Goal: Information Seeking & Learning: Learn about a topic

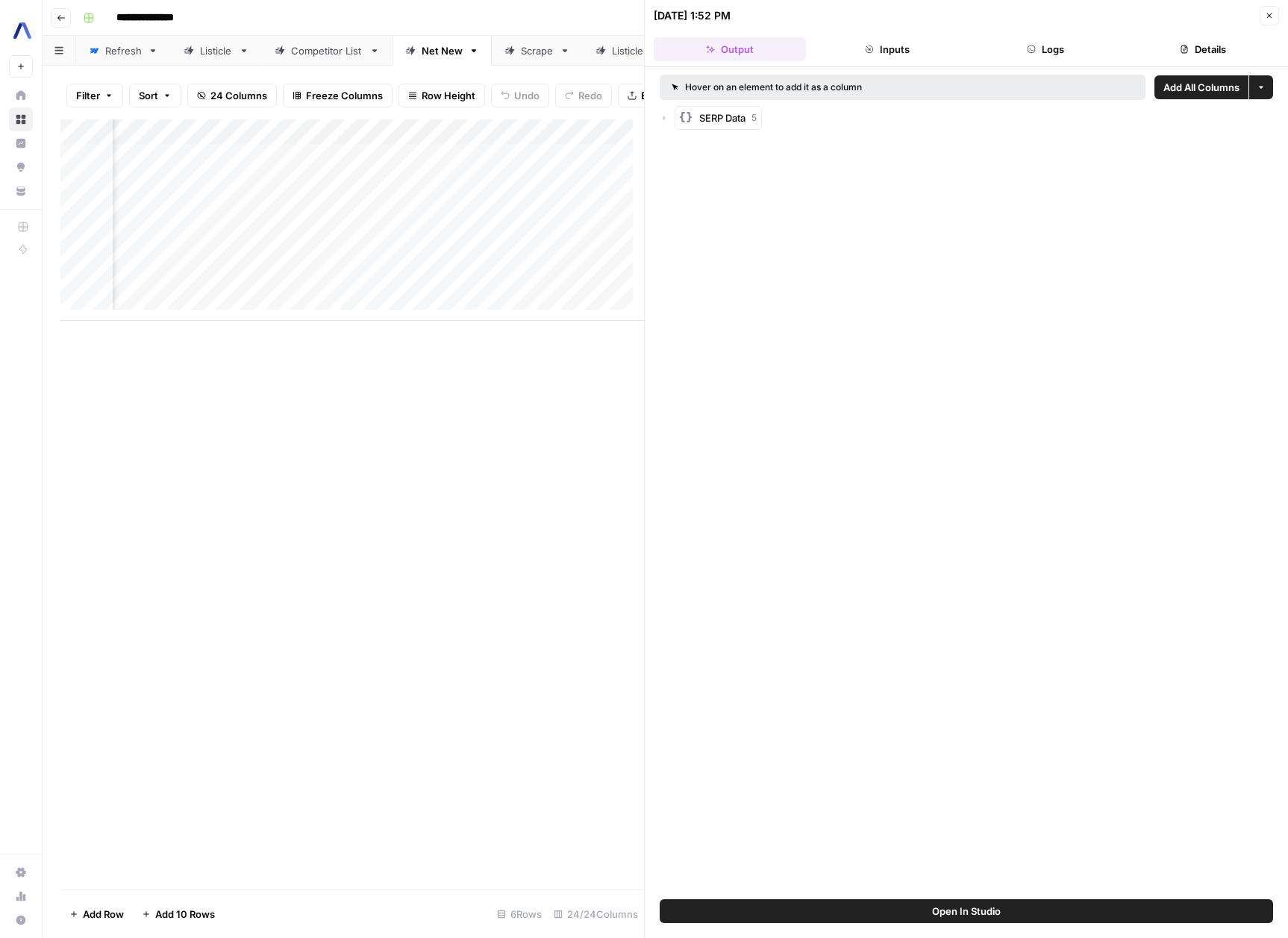
scroll to position [0, 561]
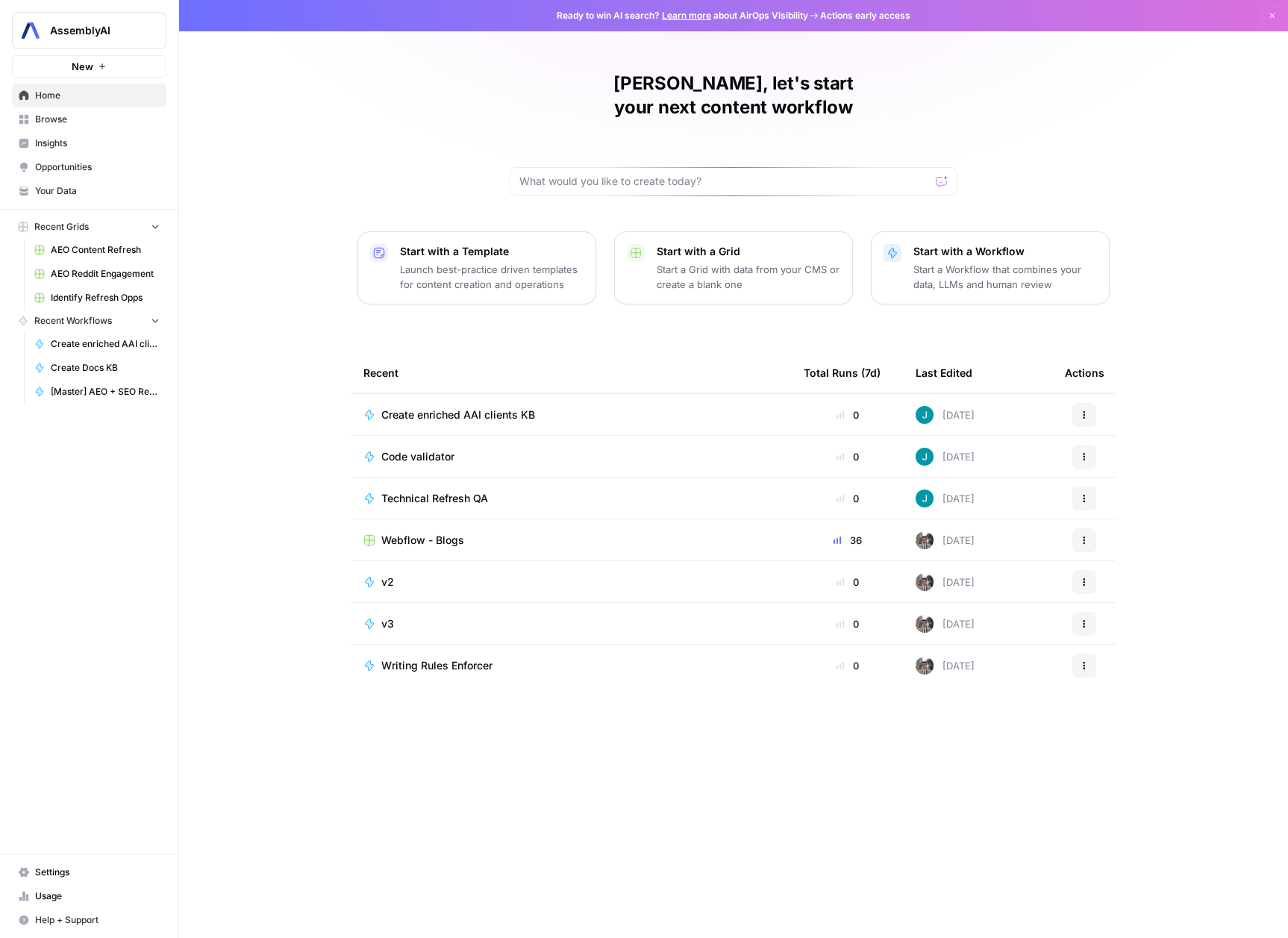
click at [62, 109] on link "Browse" at bounding box center [89, 119] width 155 height 24
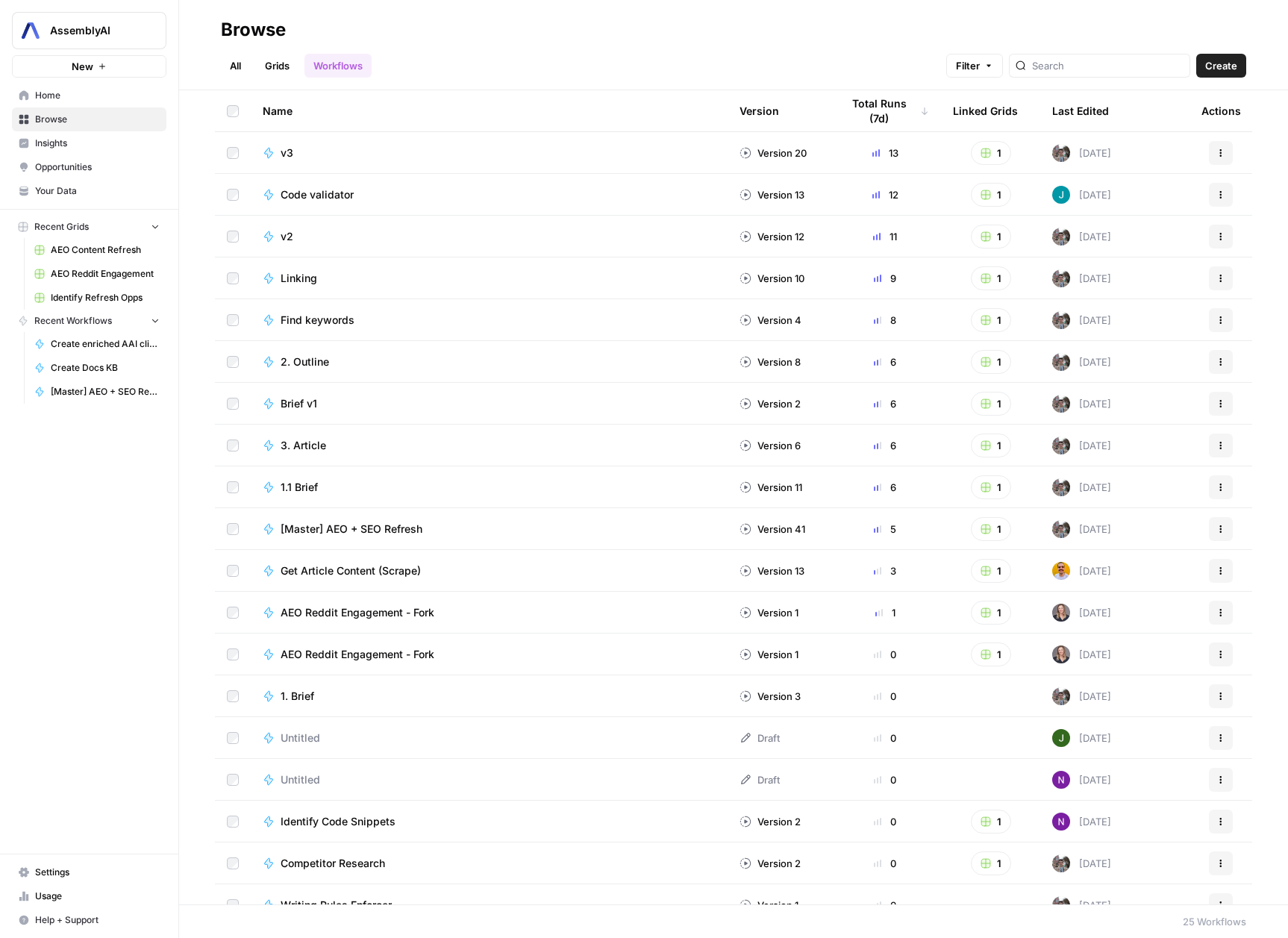
click at [74, 87] on link "Home" at bounding box center [89, 95] width 155 height 24
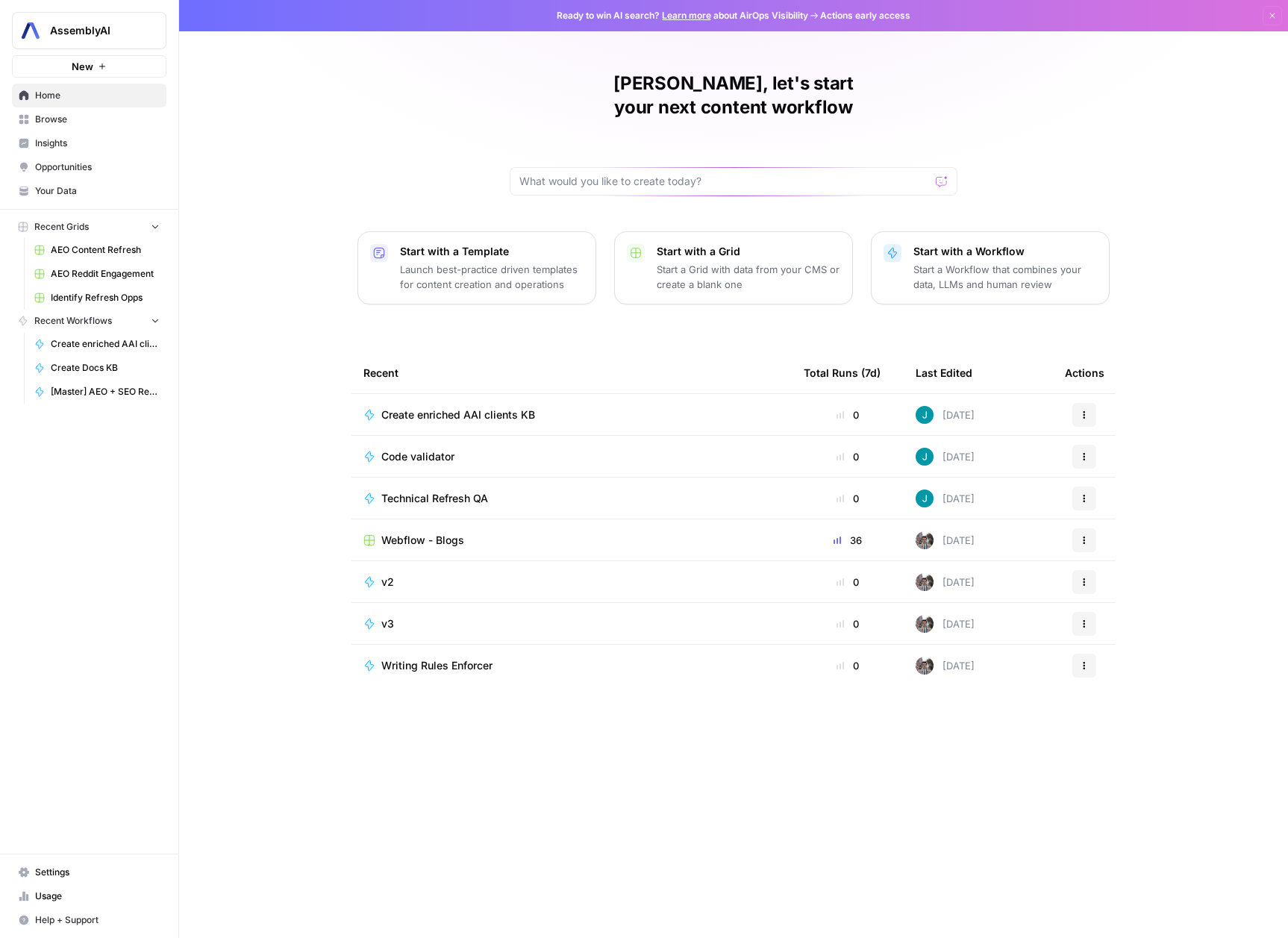
click at [67, 117] on span "Browse" at bounding box center [97, 120] width 124 height 13
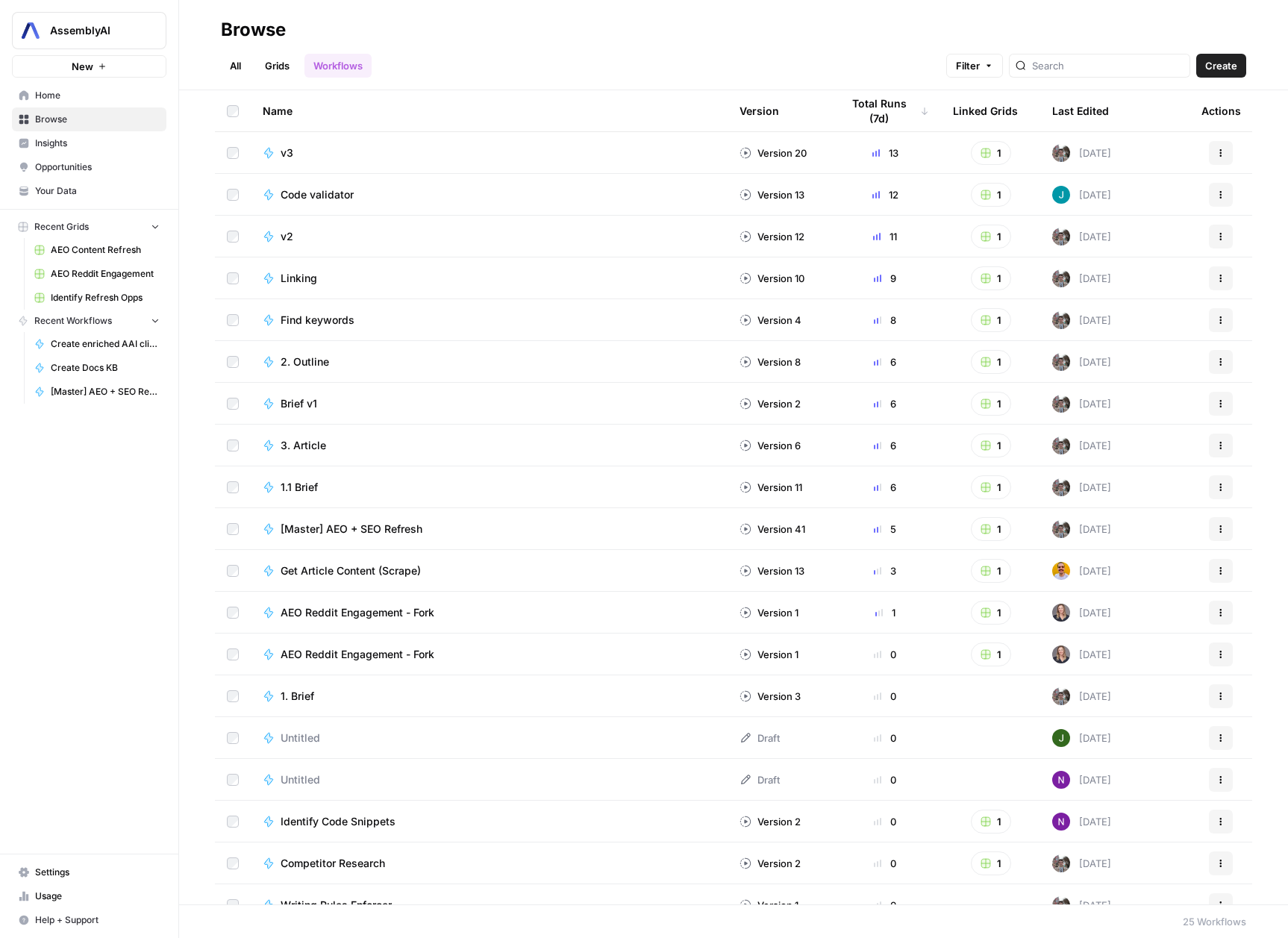
click at [276, 73] on link "Grids" at bounding box center [277, 65] width 43 height 24
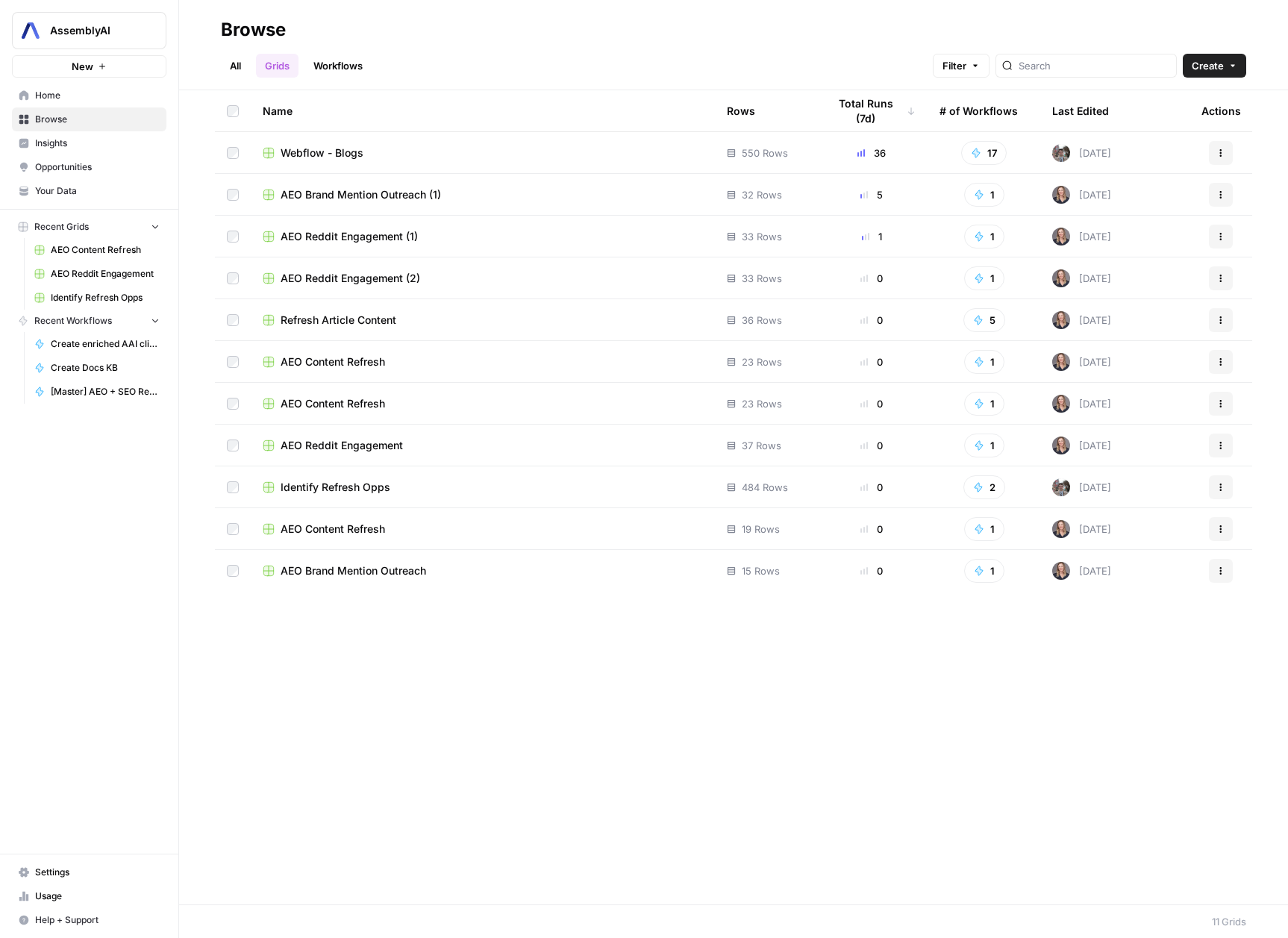
click at [347, 64] on link "Workflows" at bounding box center [338, 65] width 67 height 24
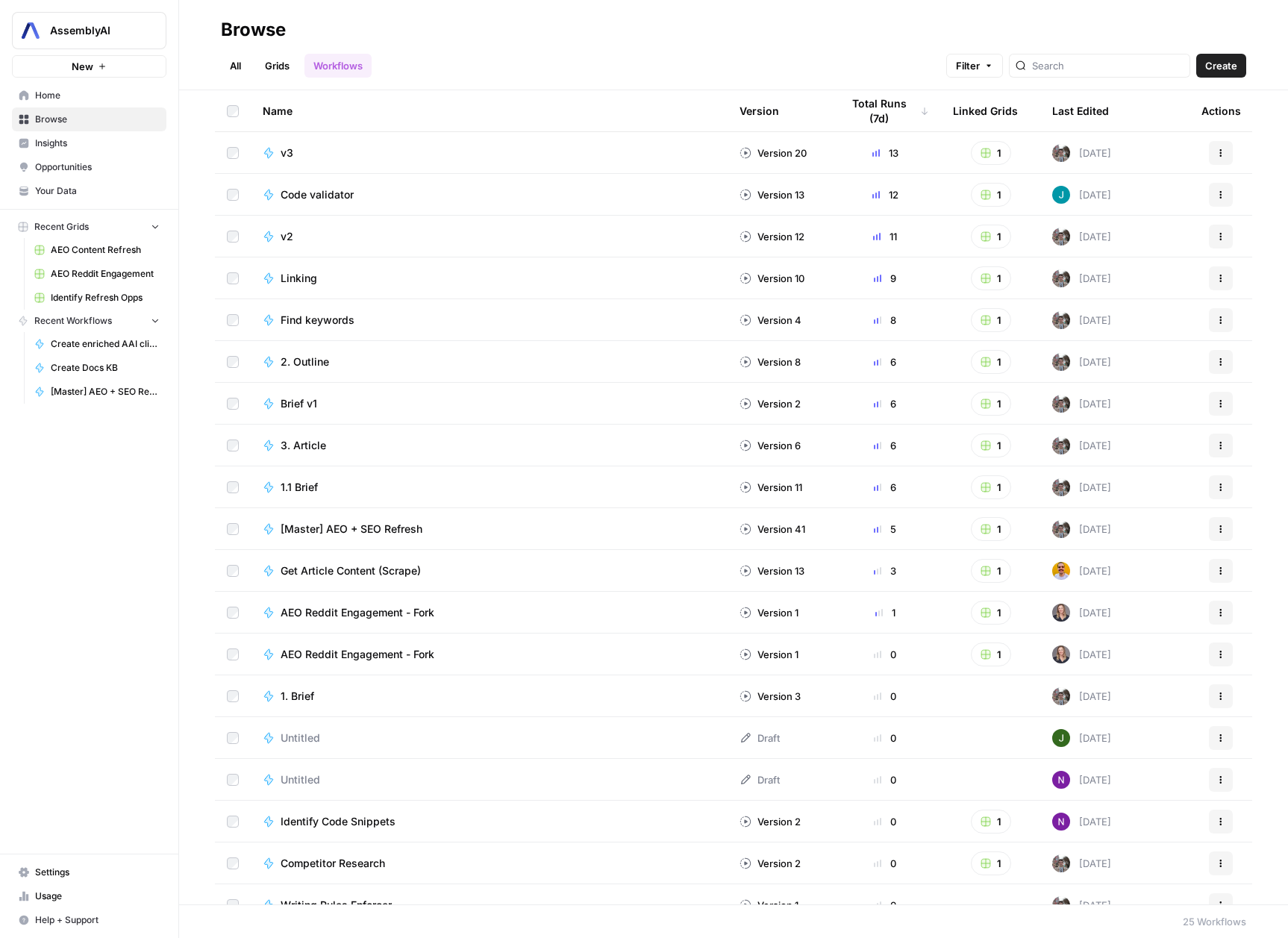
click at [247, 62] on link "All" at bounding box center [235, 65] width 29 height 24
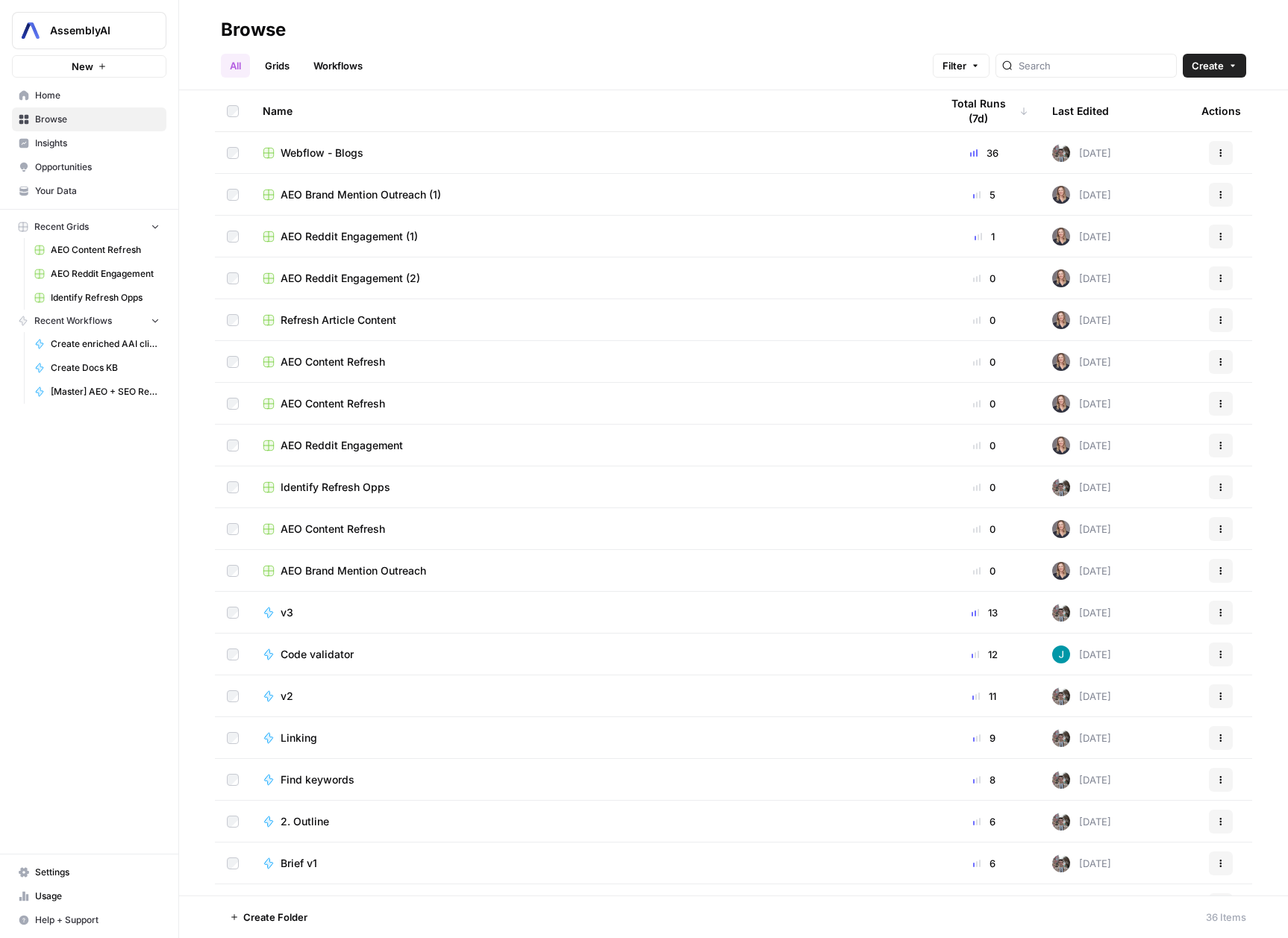
click at [63, 121] on span "Browse" at bounding box center [97, 120] width 124 height 13
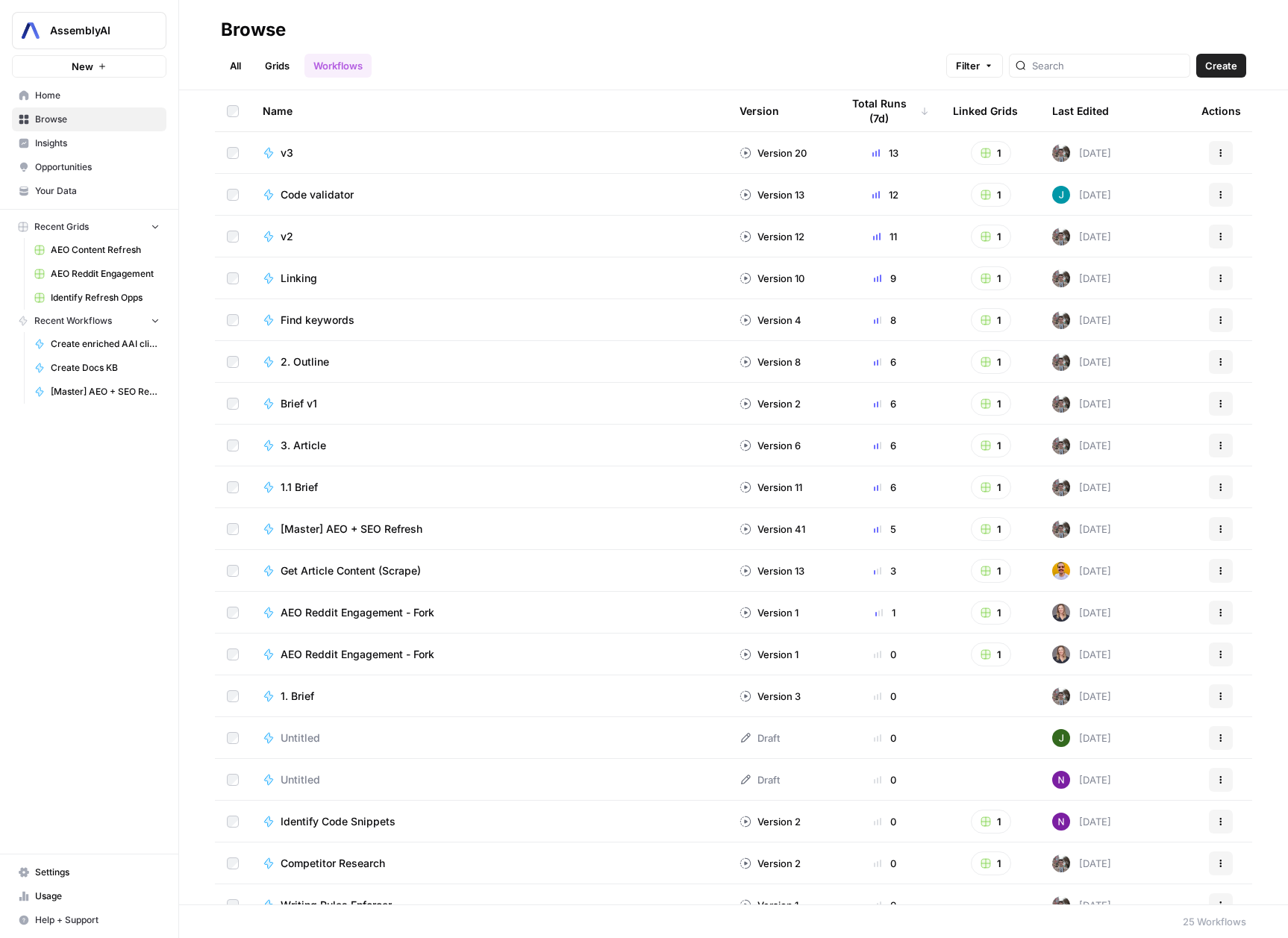
click at [267, 64] on link "Grids" at bounding box center [277, 65] width 43 height 24
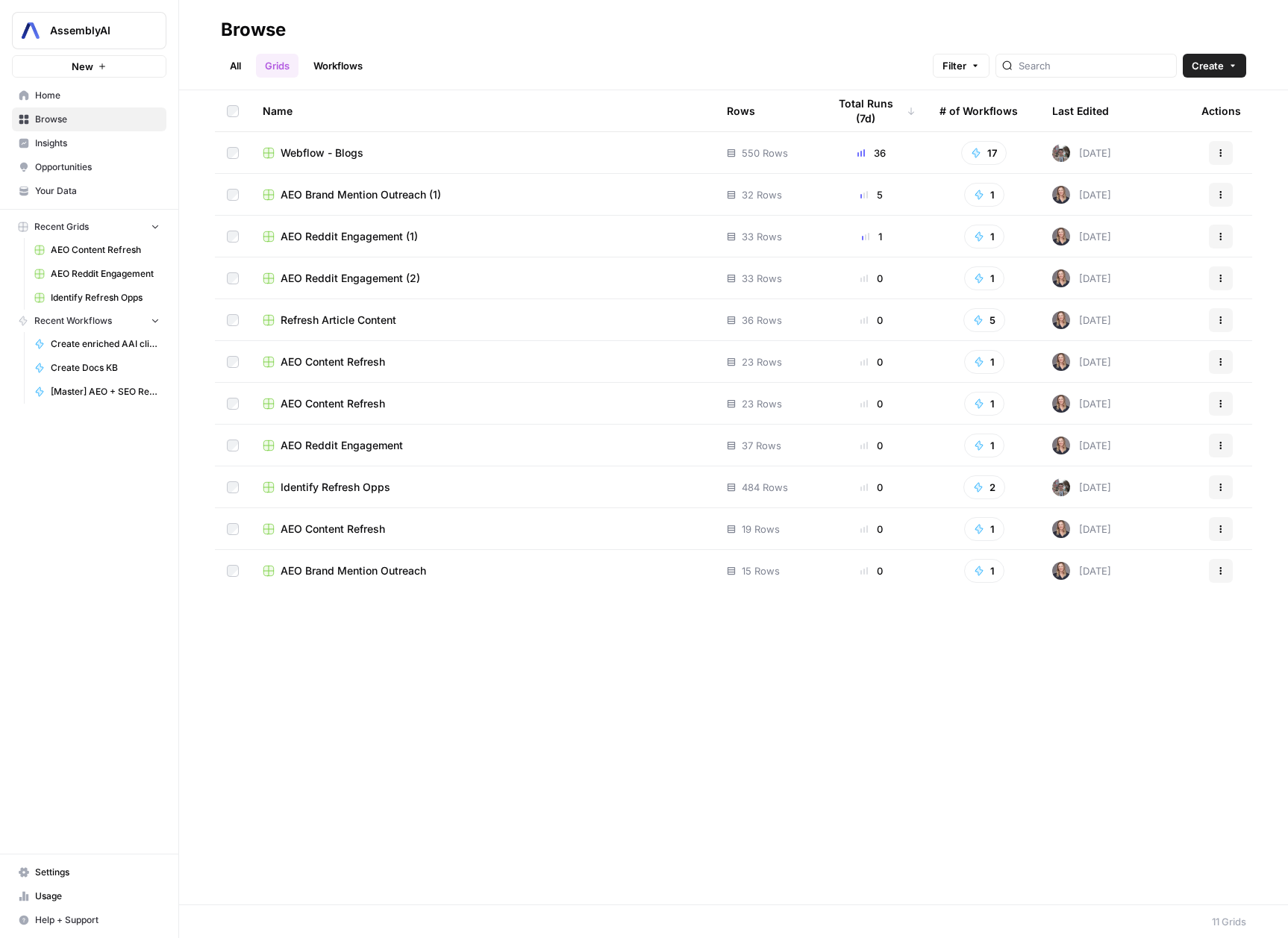
click at [394, 194] on span "AEO Brand Mention Outreach (1)" at bounding box center [360, 194] width 160 height 15
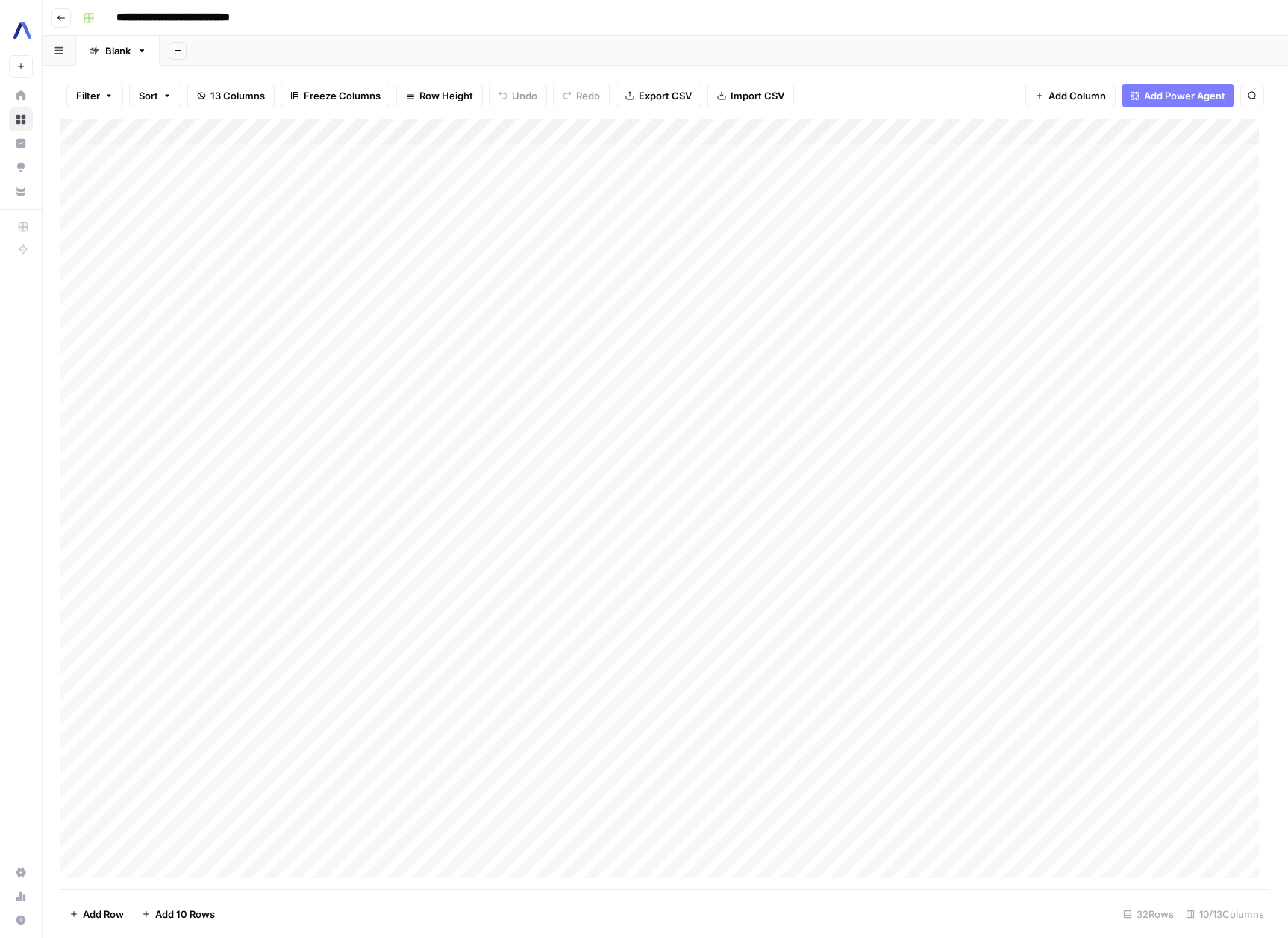
click at [775, 164] on div "Add Column" at bounding box center [665, 505] width 1209 height 770
click at [894, 161] on div "Add Column" at bounding box center [665, 505] width 1209 height 770
click at [962, 153] on div "Add Column" at bounding box center [665, 505] width 1209 height 770
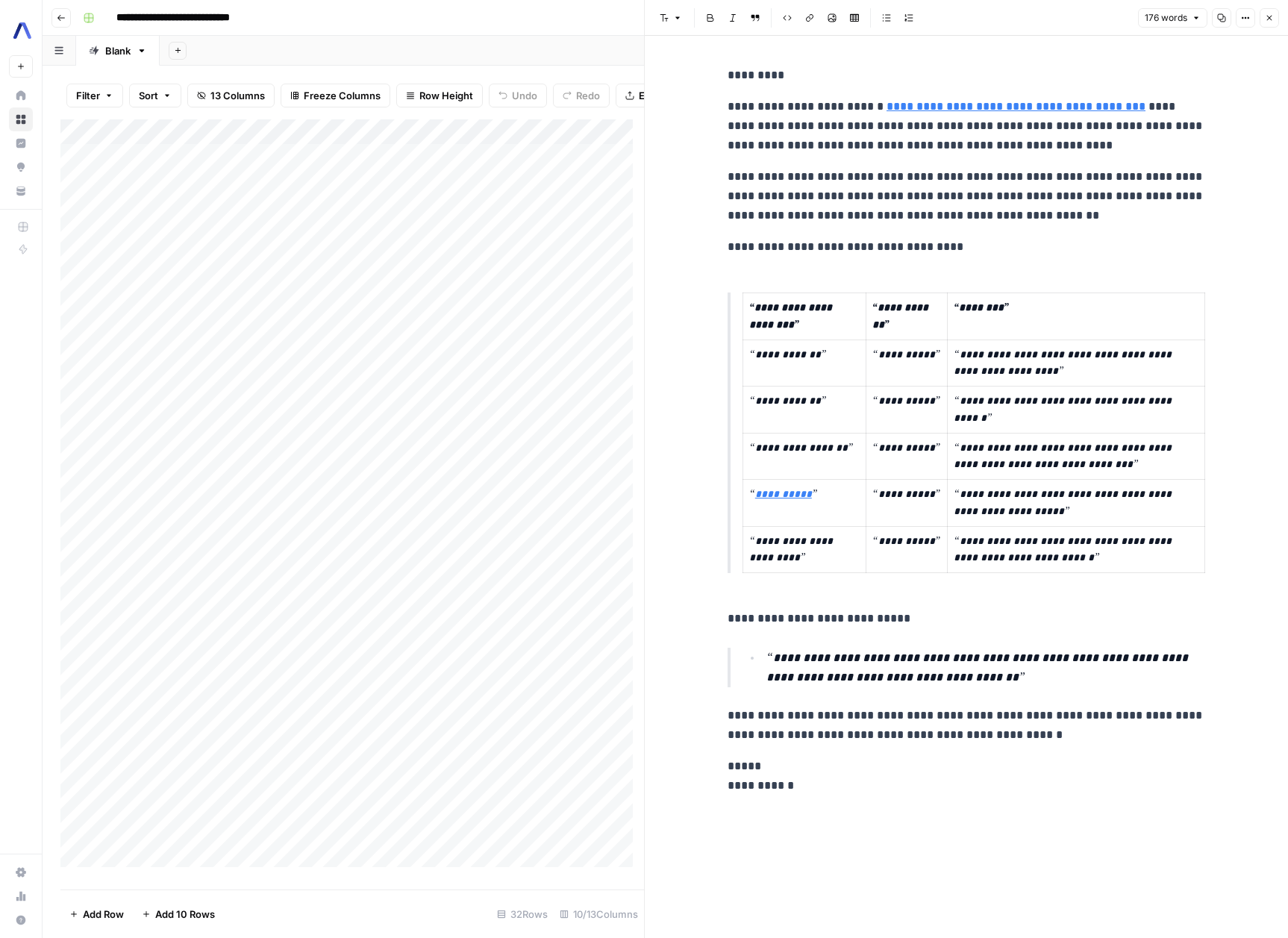
click at [1270, 18] on icon "button" at bounding box center [1268, 17] width 9 height 9
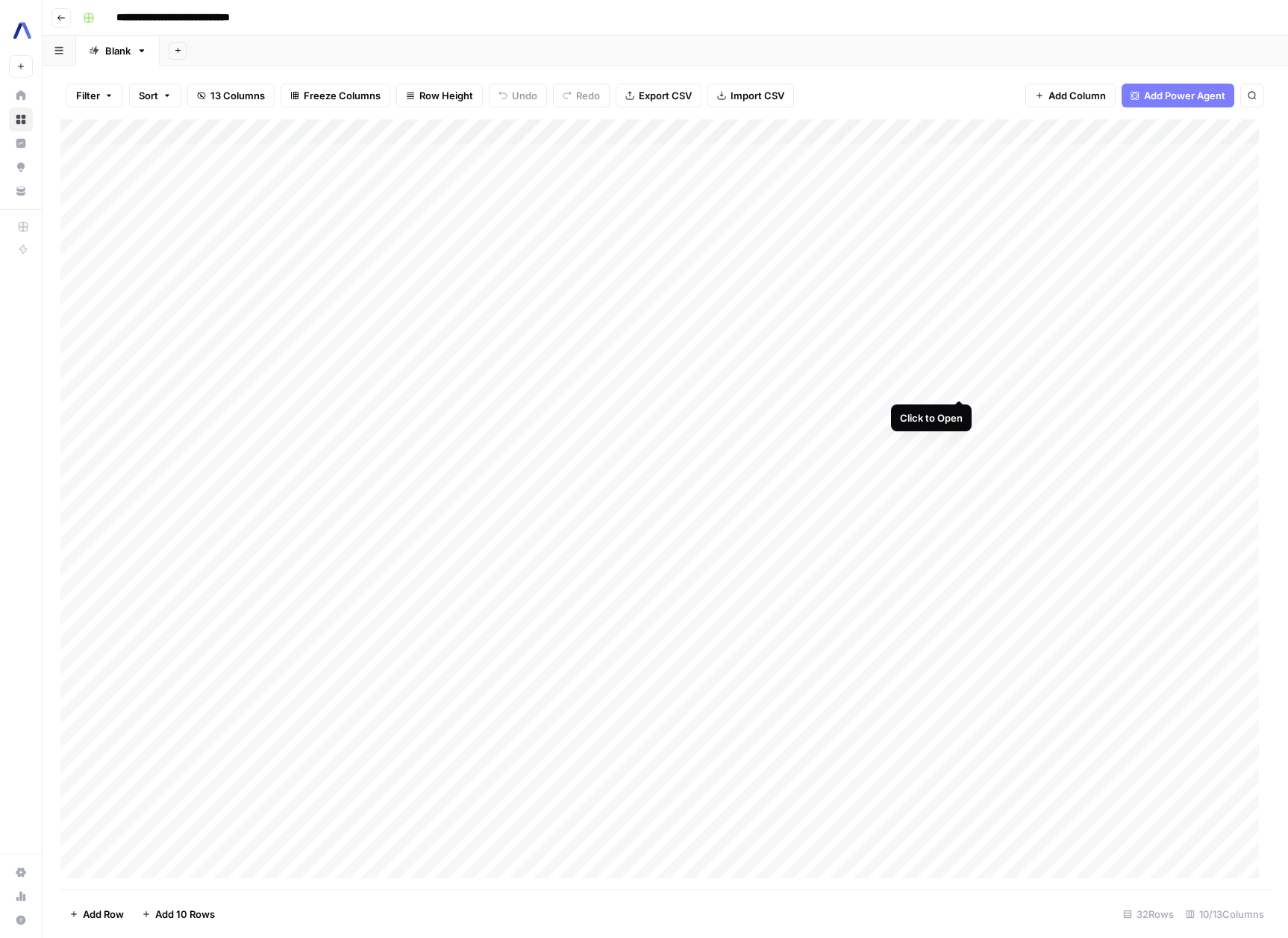
click at [957, 384] on div "Add Column" at bounding box center [665, 505] width 1209 height 770
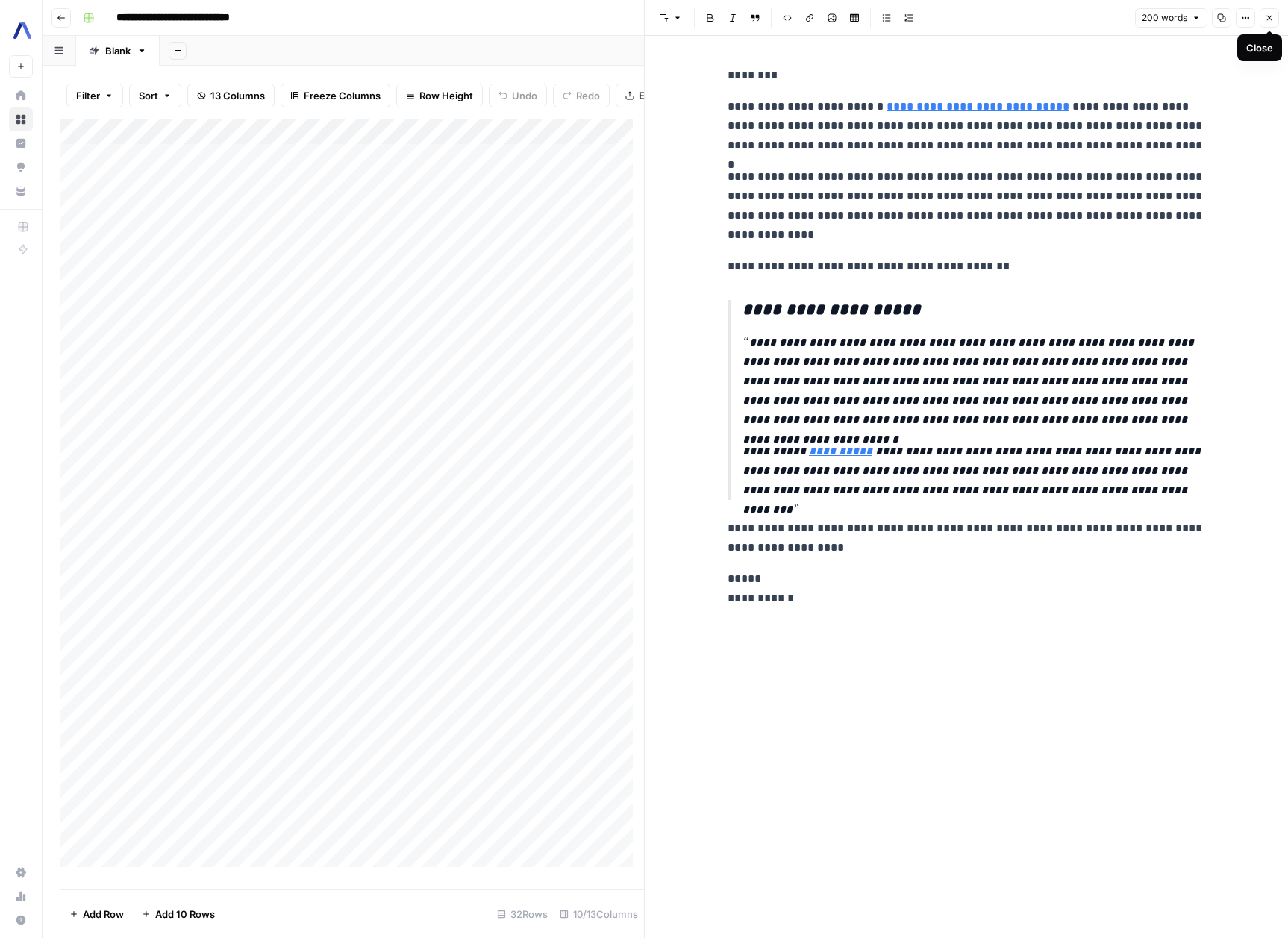
click at [1269, 16] on icon "button" at bounding box center [1268, 17] width 9 height 9
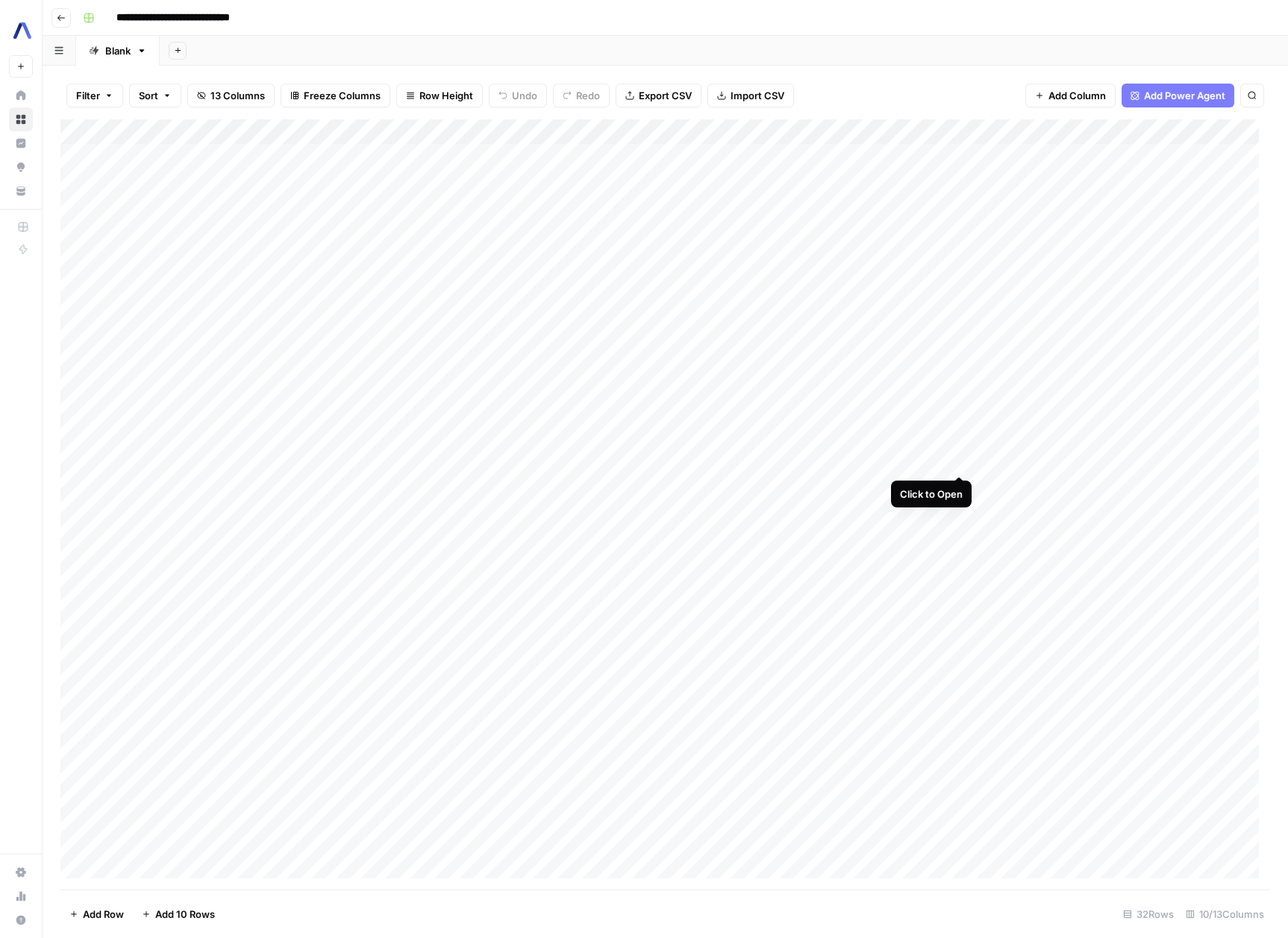
click at [961, 460] on div "Add Column" at bounding box center [665, 505] width 1209 height 770
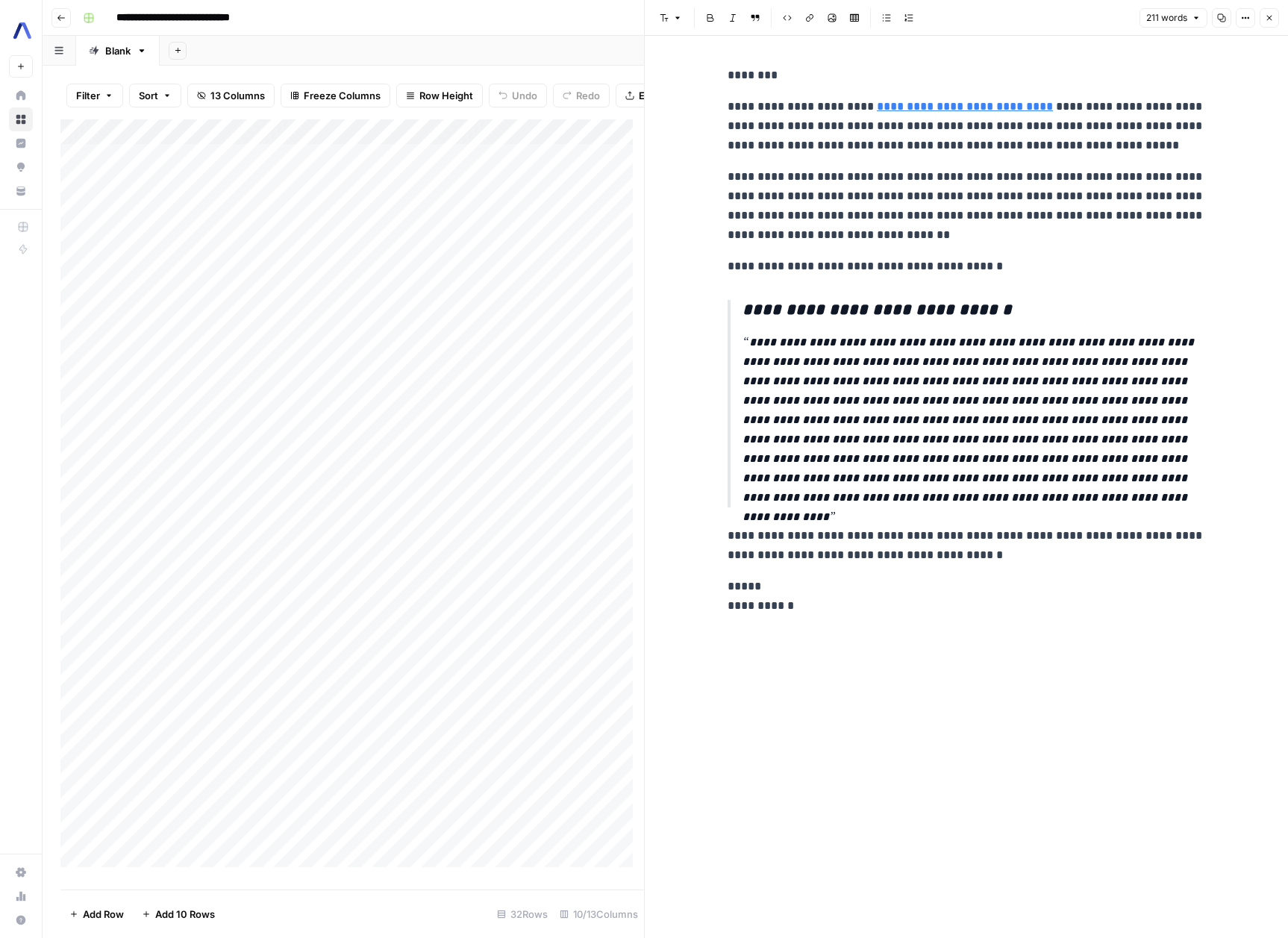
click at [1271, 13] on icon "button" at bounding box center [1268, 17] width 9 height 9
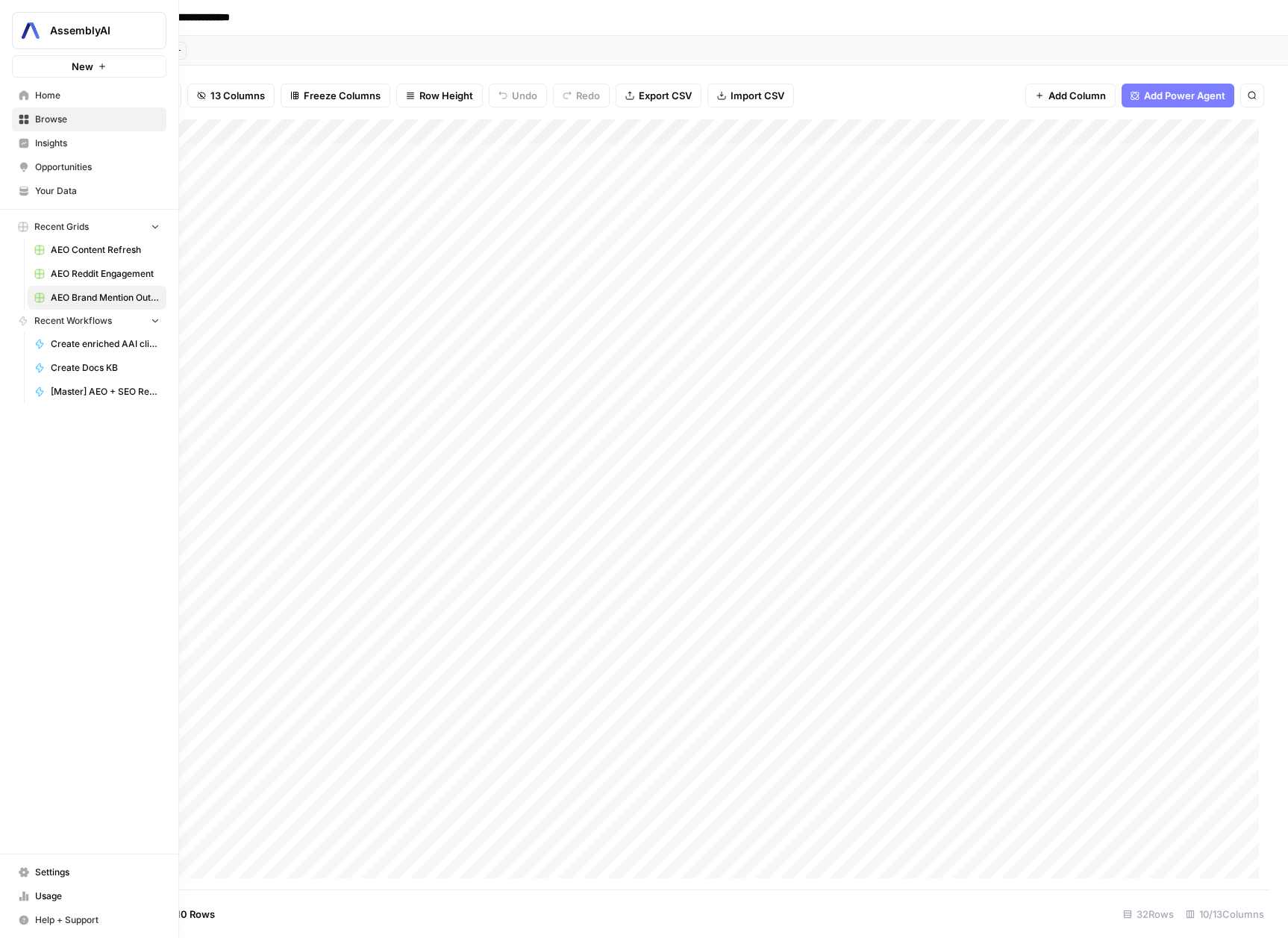
click at [83, 262] on link "AEO Reddit Engagement" at bounding box center [97, 273] width 138 height 24
click at [95, 303] on span "AEO Brand Mention Outreach (1)" at bounding box center [104, 298] width 109 height 13
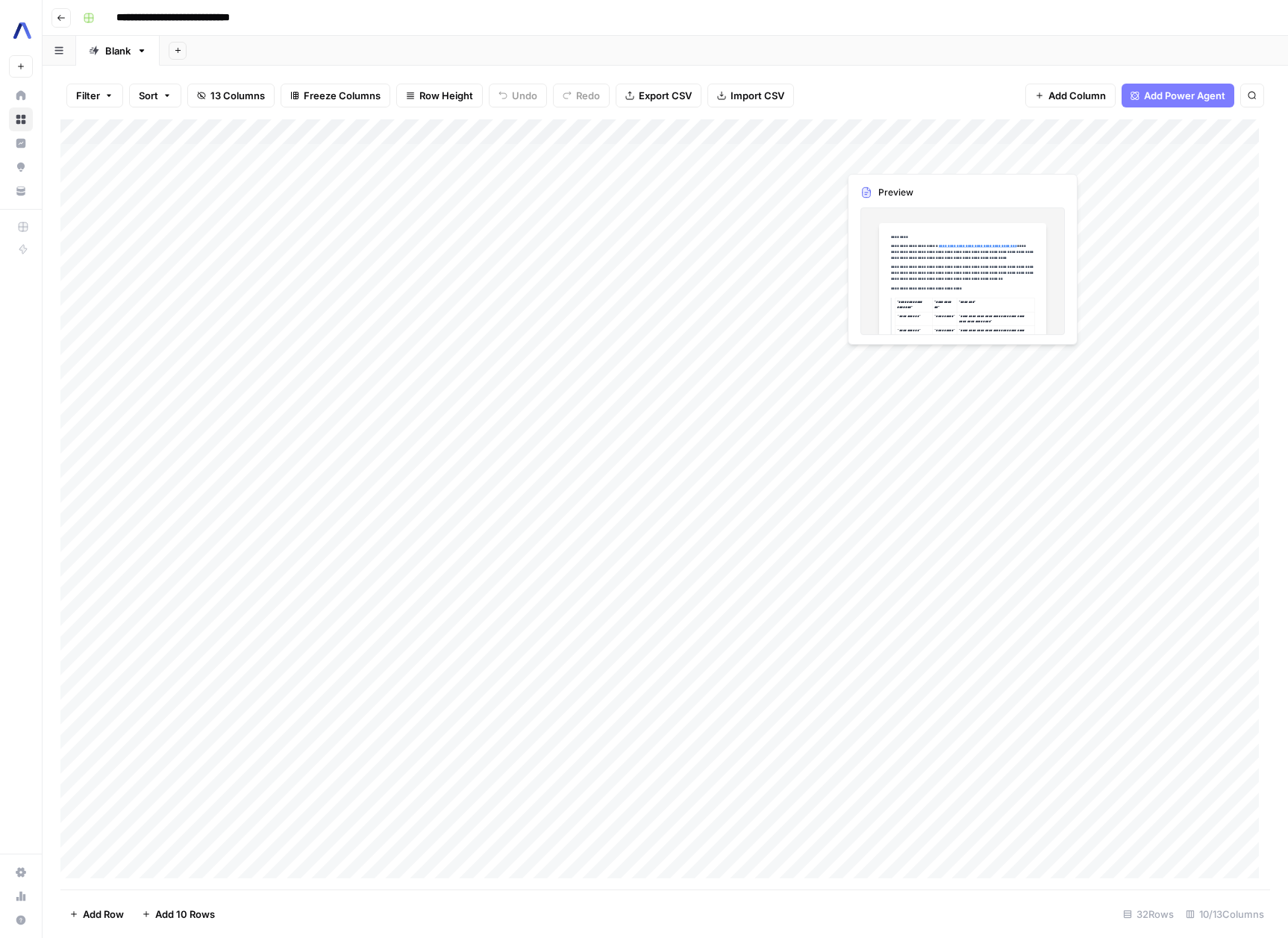
click at [870, 159] on div "Add Column" at bounding box center [665, 505] width 1209 height 770
click at [966, 157] on div "Add Column" at bounding box center [665, 505] width 1209 height 770
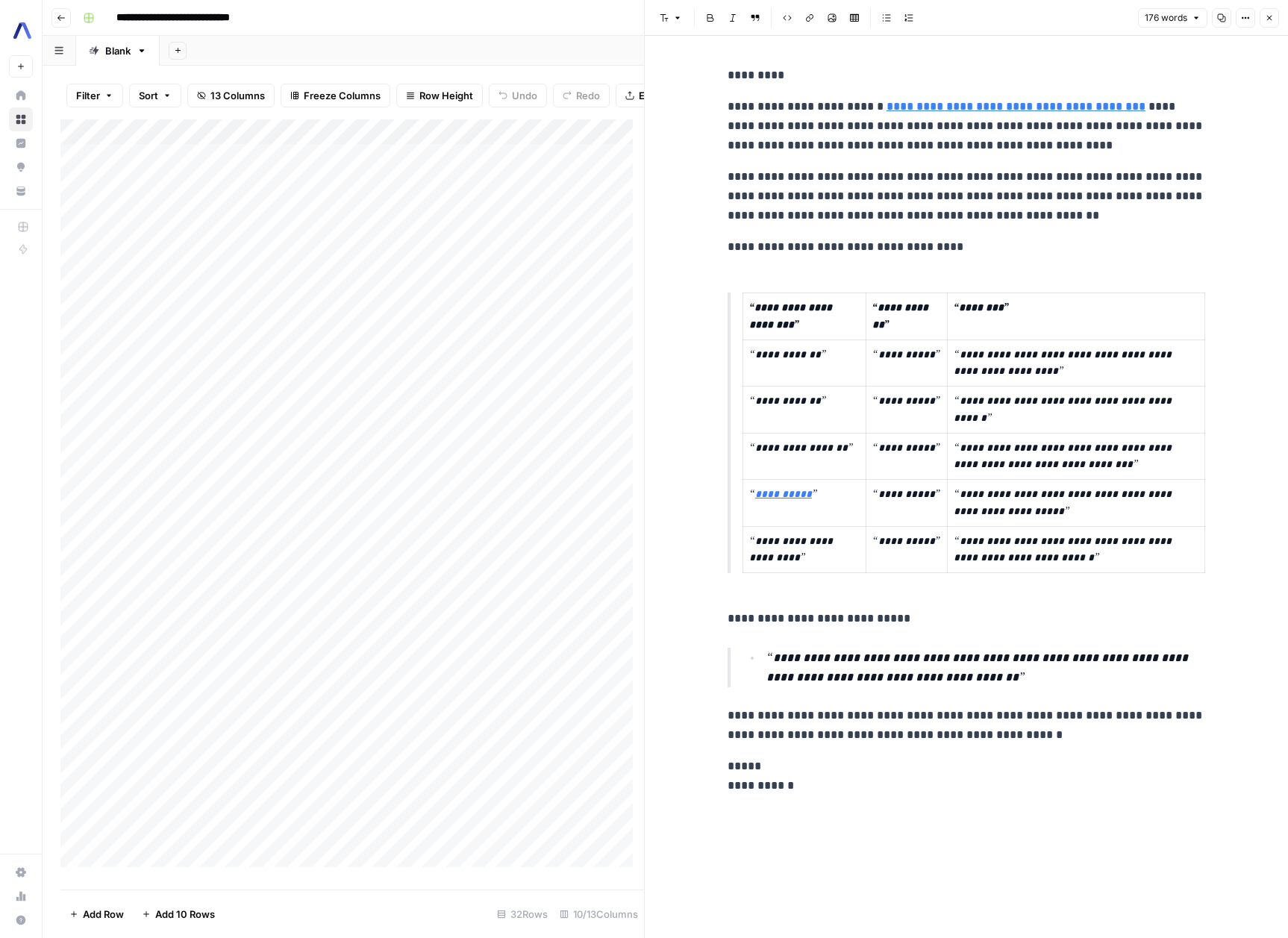
click at [1272, 27] on button "Close" at bounding box center [1269, 18] width 19 height 19
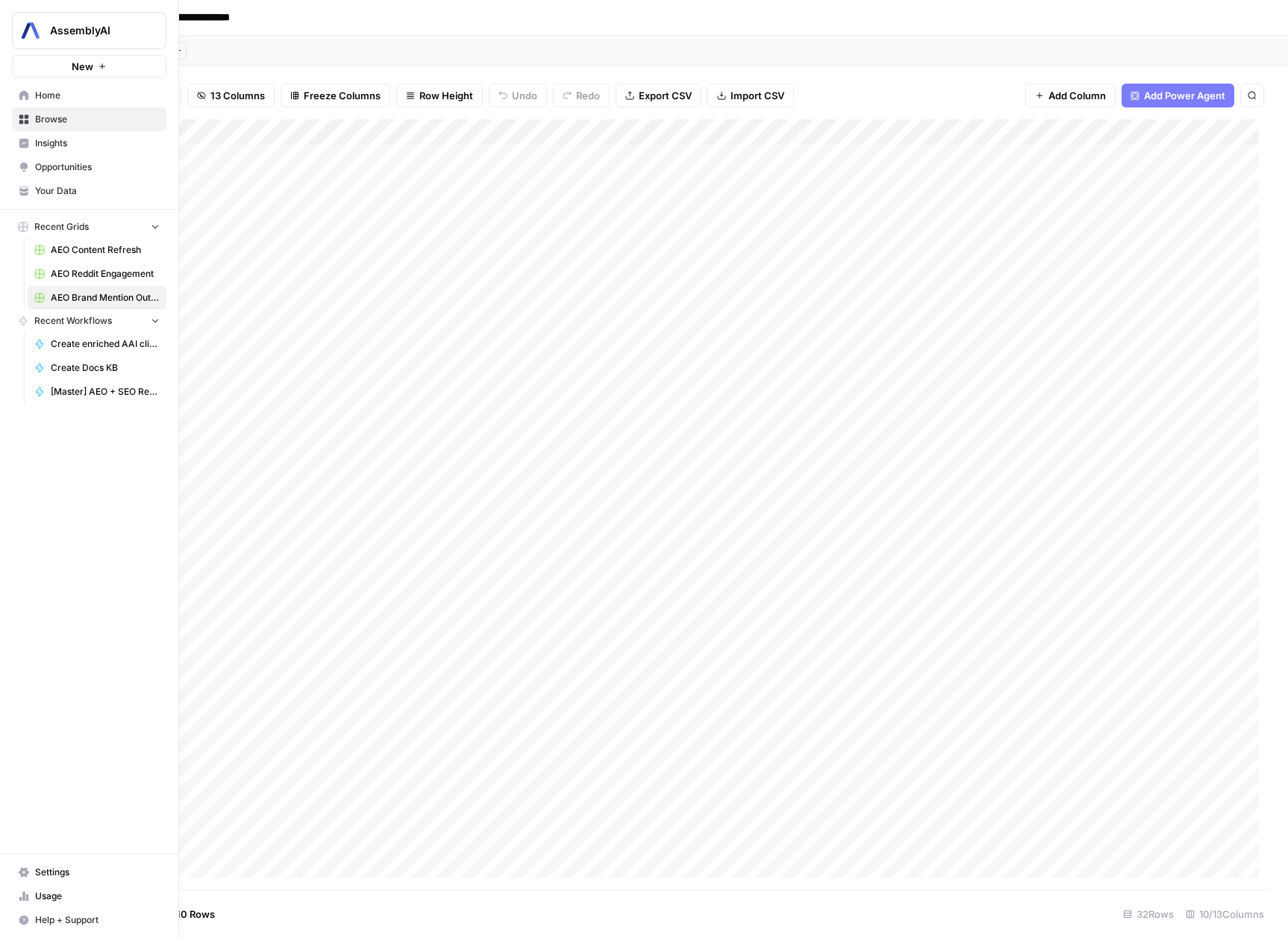
click at [58, 116] on span "Browse" at bounding box center [97, 120] width 124 height 13
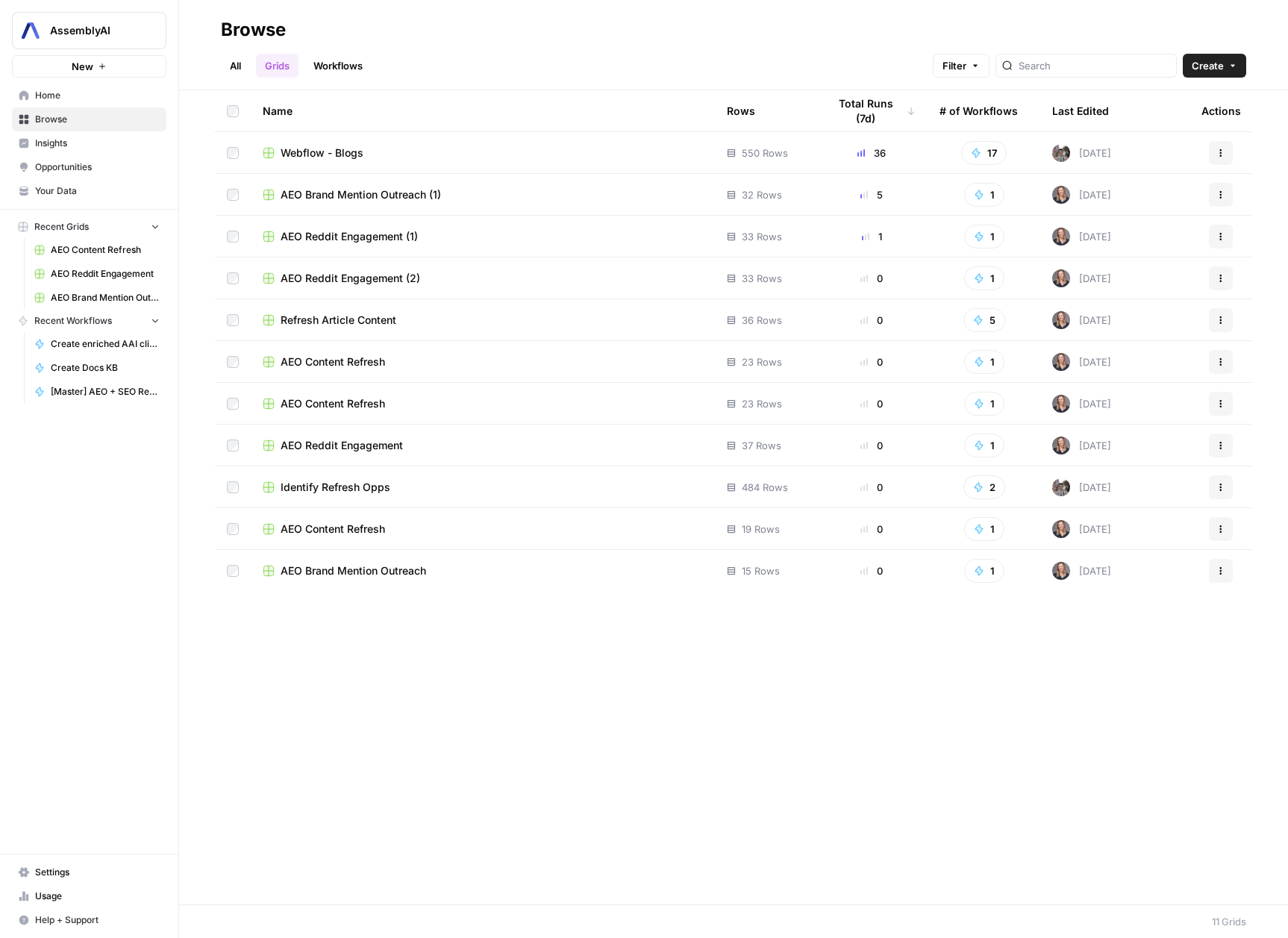
click at [489, 162] on td "Webflow - Blogs" at bounding box center [482, 152] width 464 height 41
click at [237, 61] on link "All" at bounding box center [235, 65] width 29 height 24
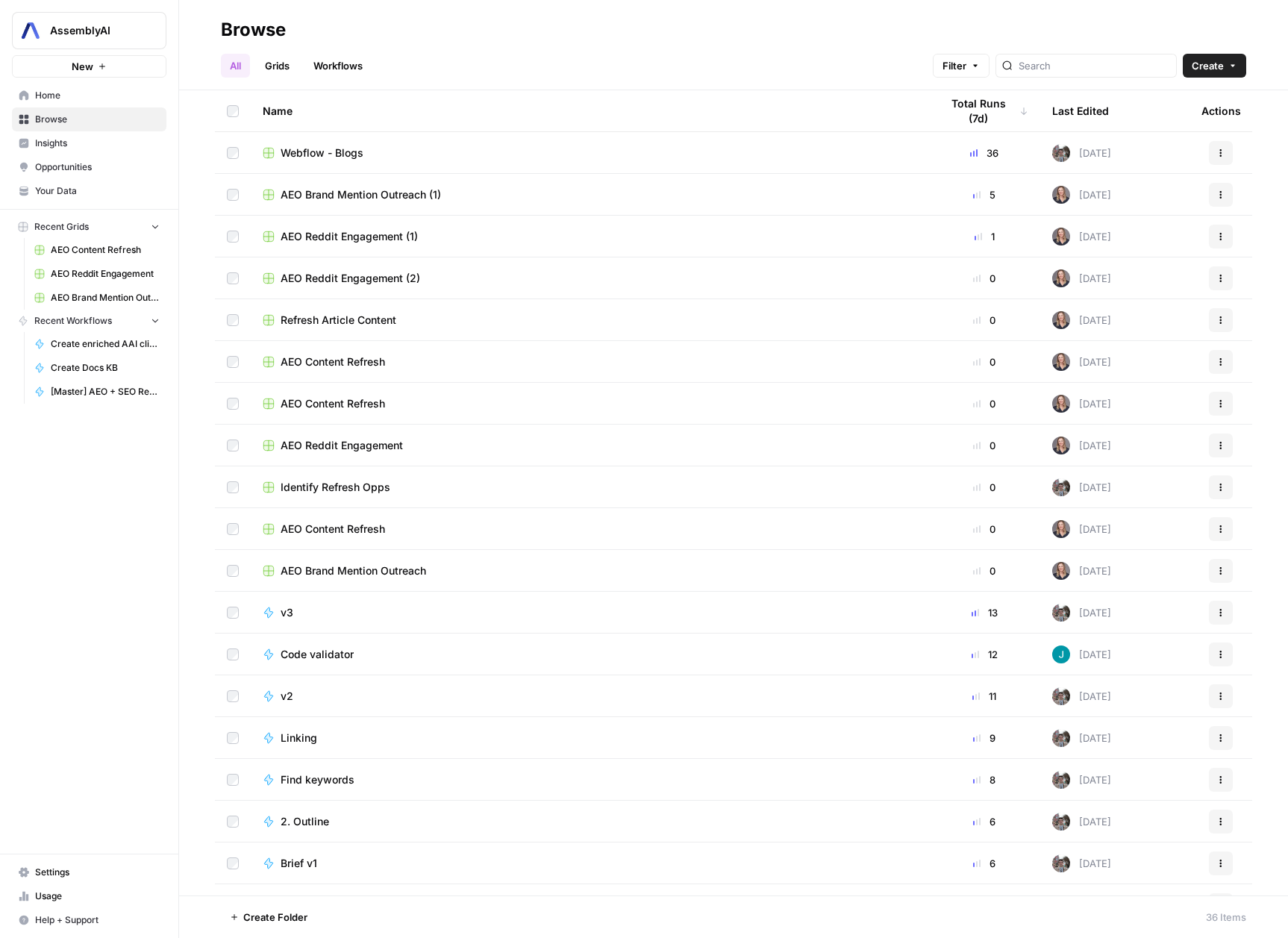
click at [270, 62] on link "Grids" at bounding box center [277, 65] width 43 height 24
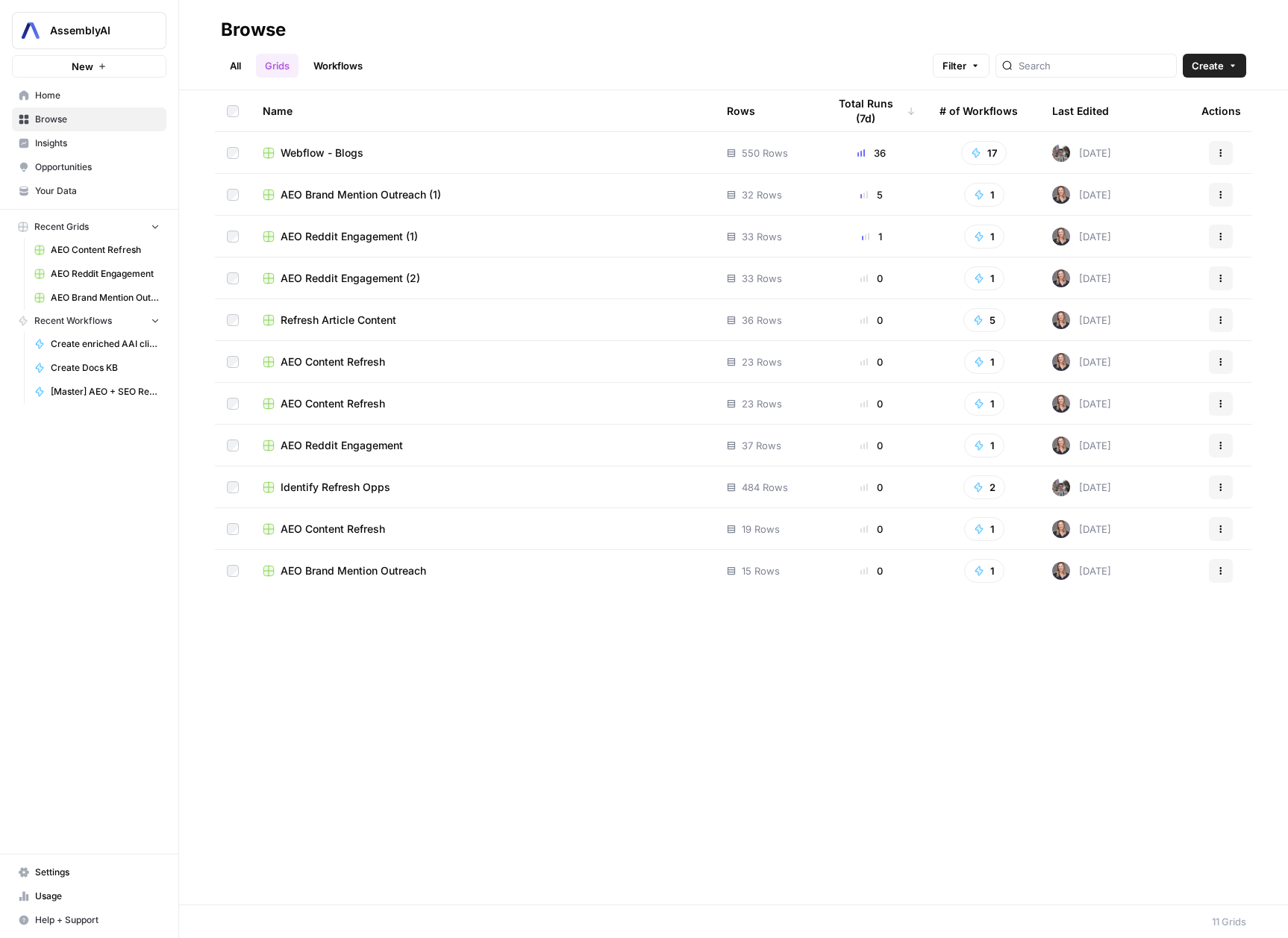
click at [372, 159] on div "Webflow - Blogs" at bounding box center [483, 153] width 440 height 15
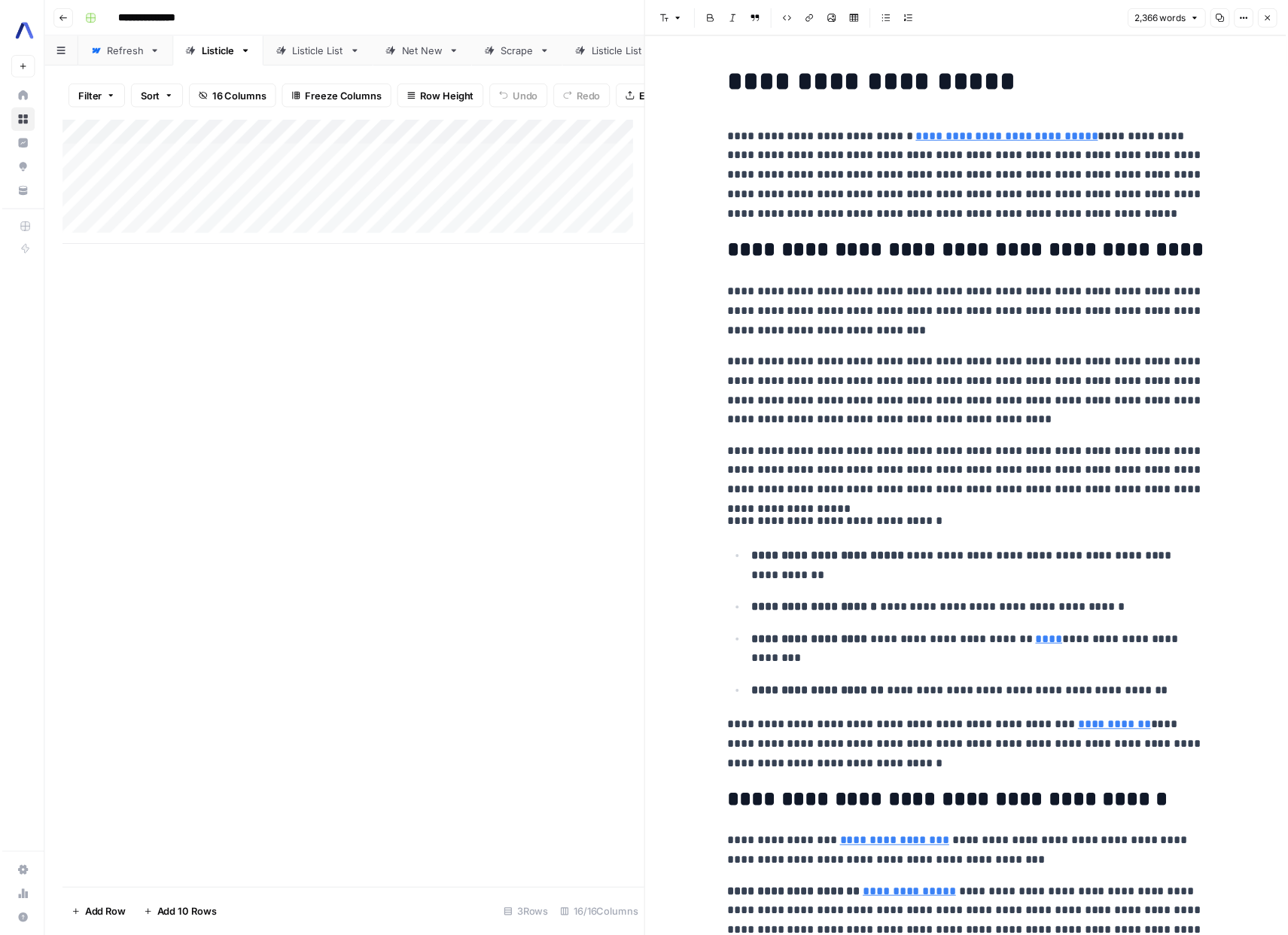
scroll to position [0, 1813]
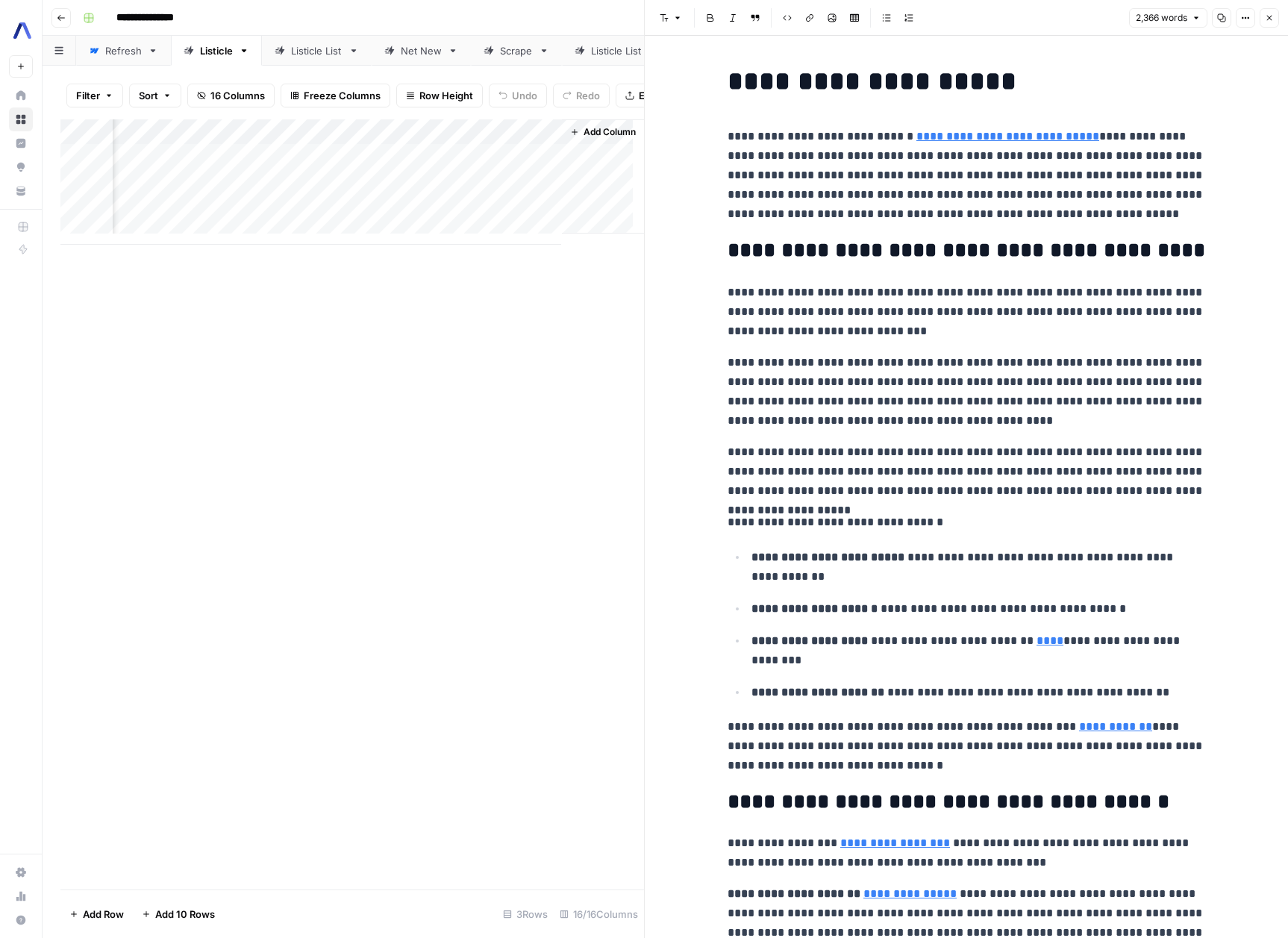
click at [1274, 19] on button "Close" at bounding box center [1269, 18] width 19 height 19
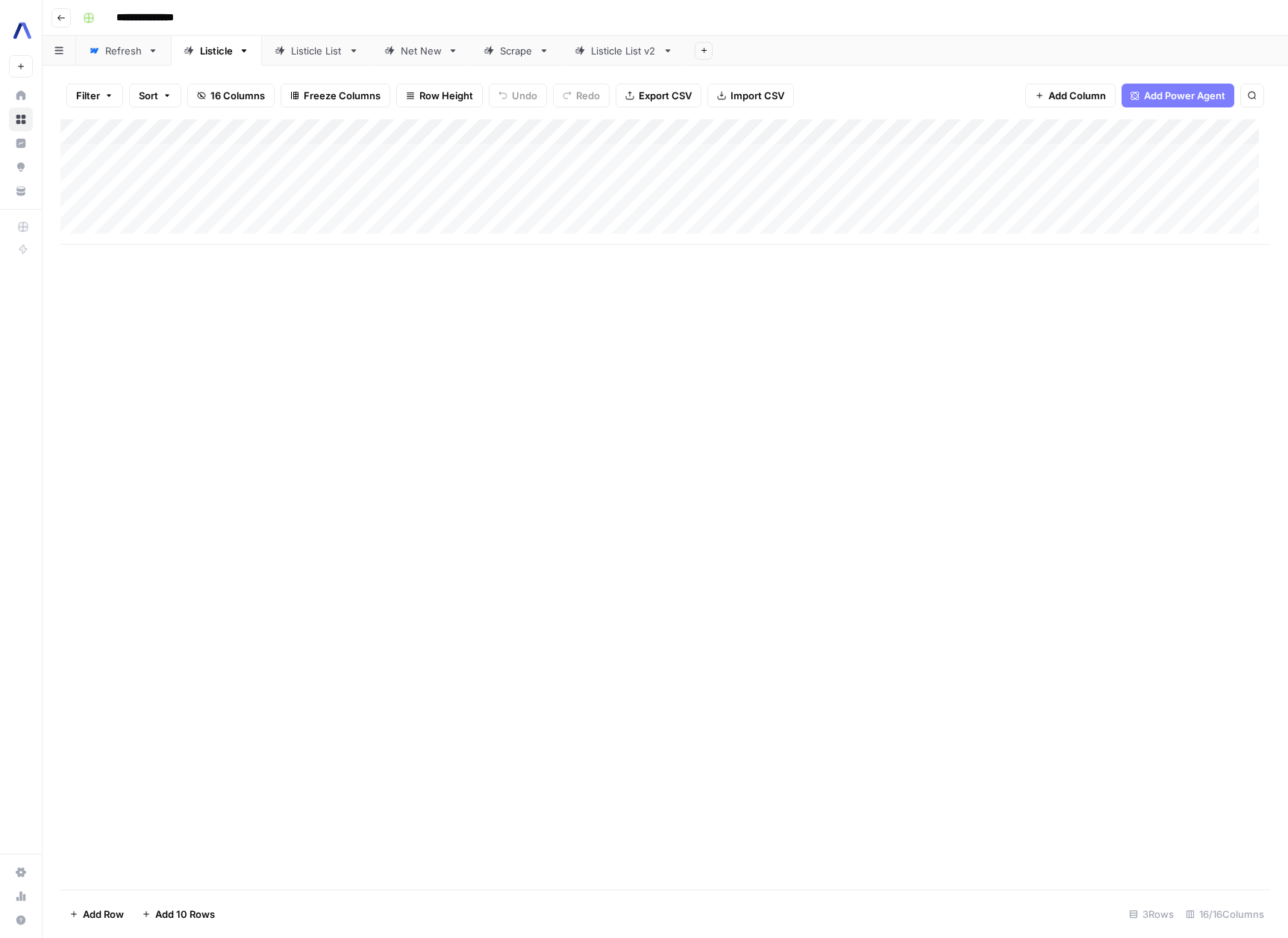
click at [218, 54] on div "Listicle" at bounding box center [216, 51] width 33 height 15
click at [299, 52] on div "Listicle List" at bounding box center [317, 51] width 51 height 15
click at [414, 54] on div "Net New" at bounding box center [420, 51] width 41 height 15
click at [511, 63] on link "Scrape" at bounding box center [516, 50] width 91 height 29
click at [426, 62] on link "Net New" at bounding box center [421, 50] width 100 height 29
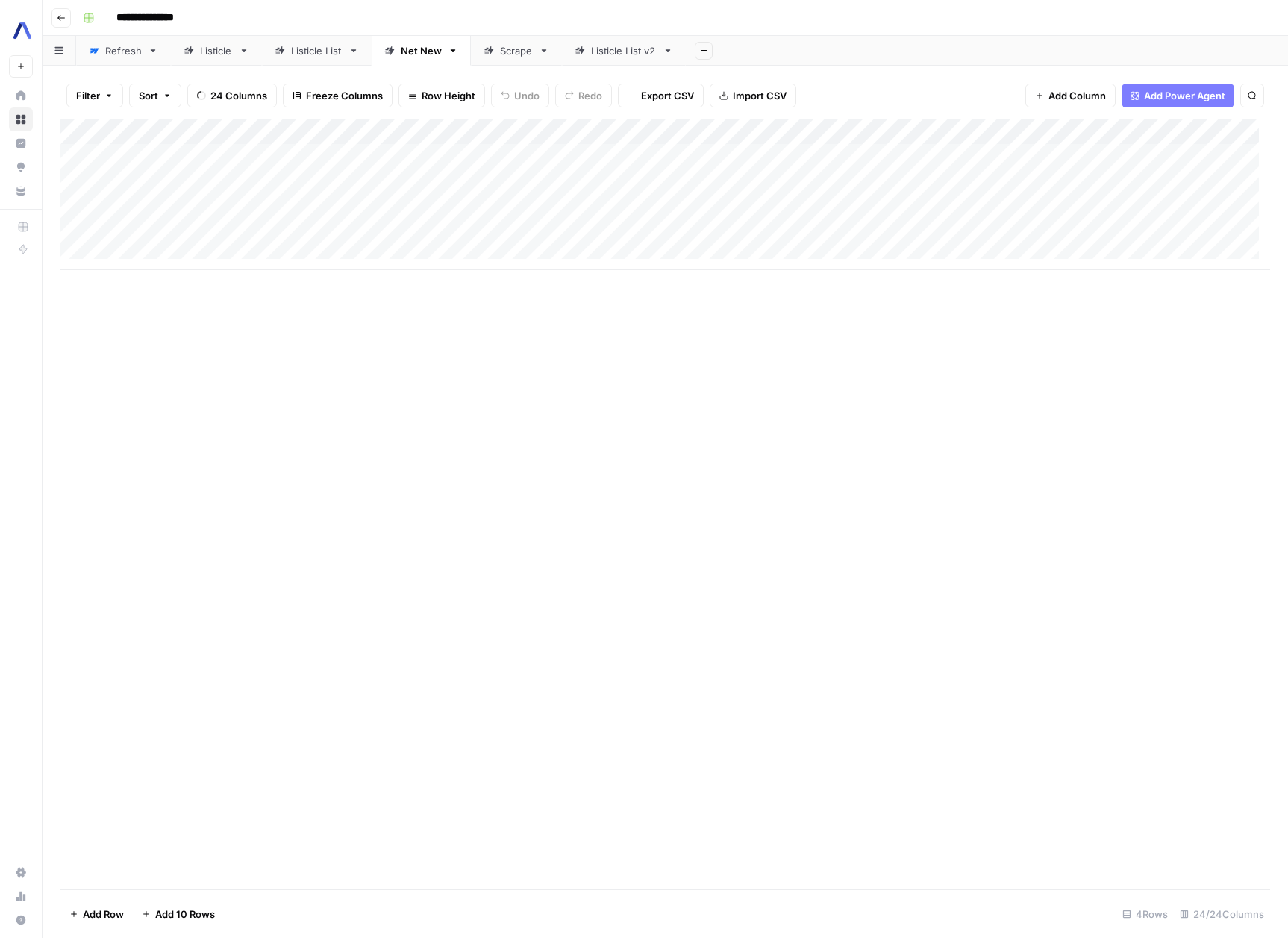
click at [309, 59] on link "Listicle List" at bounding box center [317, 50] width 110 height 29
click at [211, 59] on link "Listicle" at bounding box center [216, 50] width 91 height 29
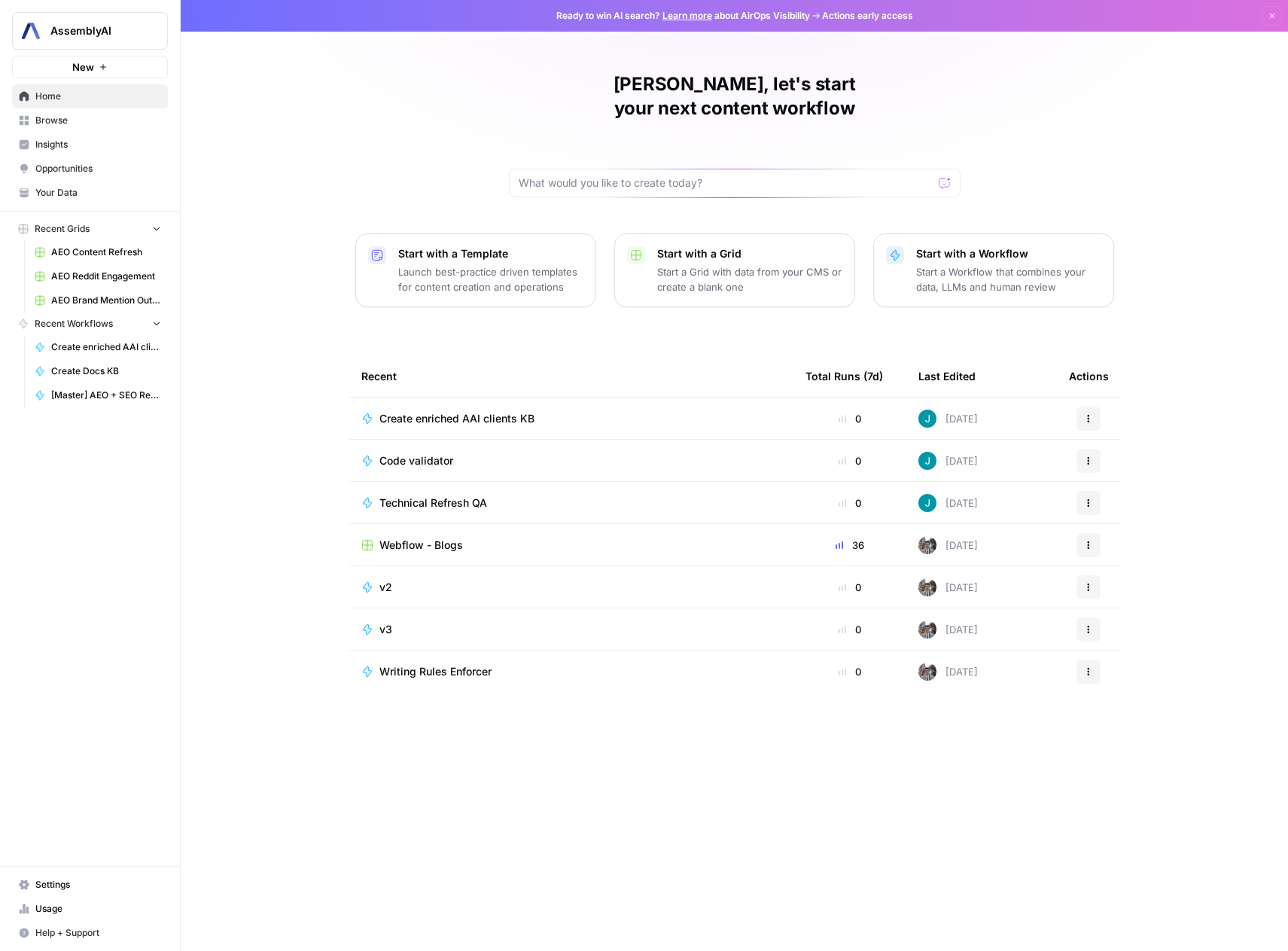
click at [64, 148] on span "Insights" at bounding box center [98, 144] width 125 height 13
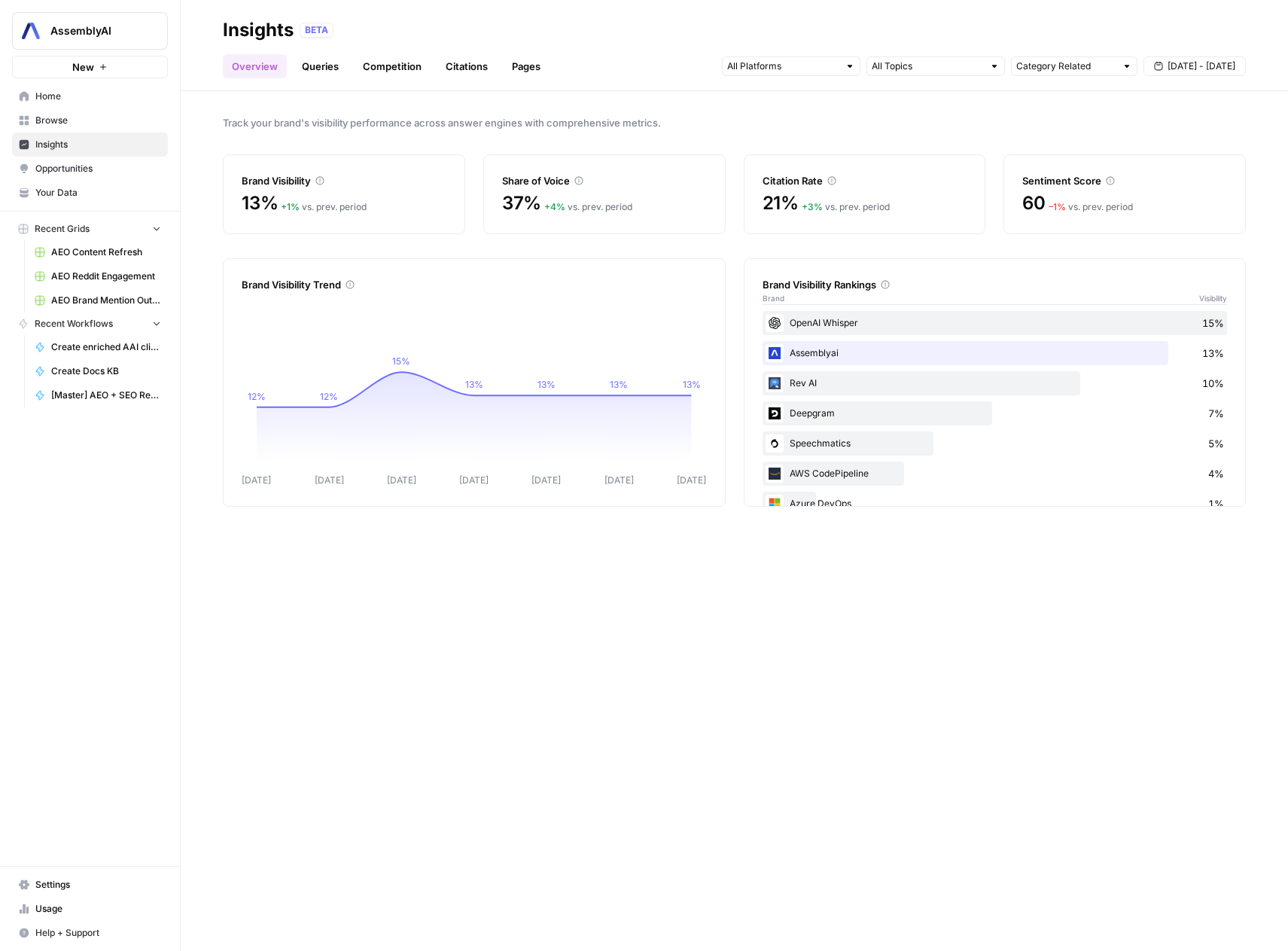
click at [325, 76] on link "Queries" at bounding box center [320, 66] width 55 height 24
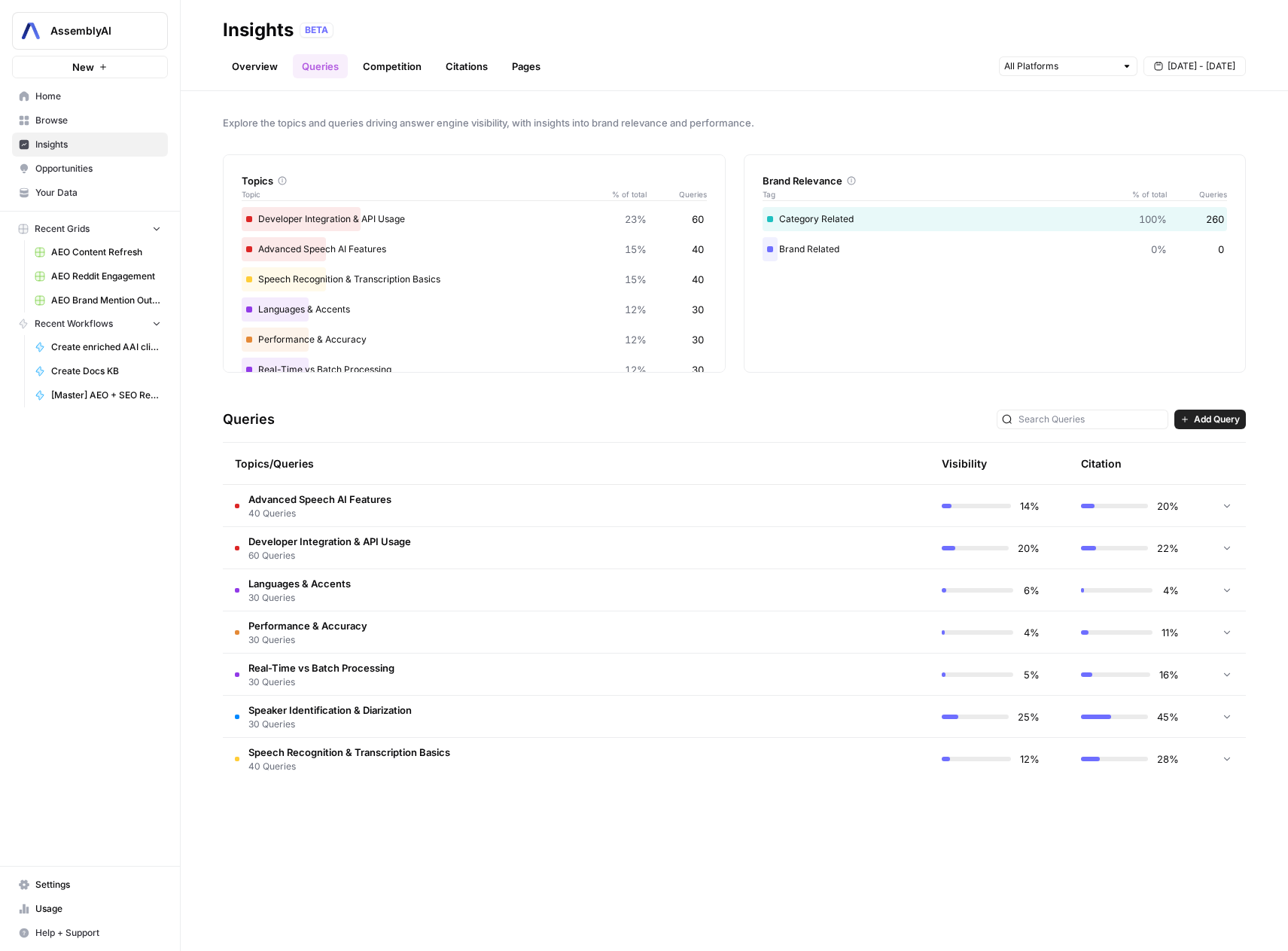
click at [1197, 426] on button "Add Query" at bounding box center [1210, 419] width 72 height 19
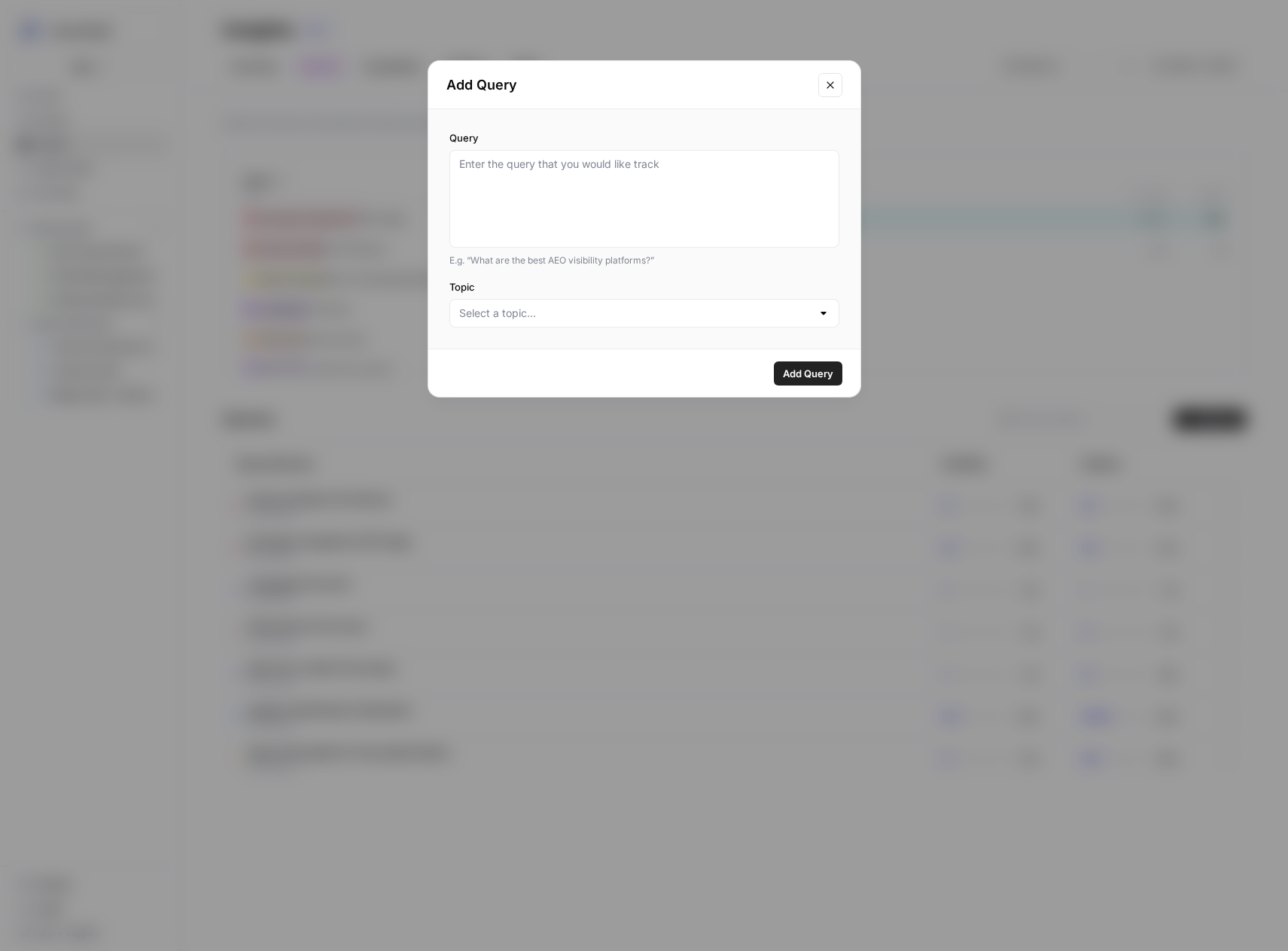
click at [820, 87] on button "Close modal" at bounding box center [830, 84] width 24 height 24
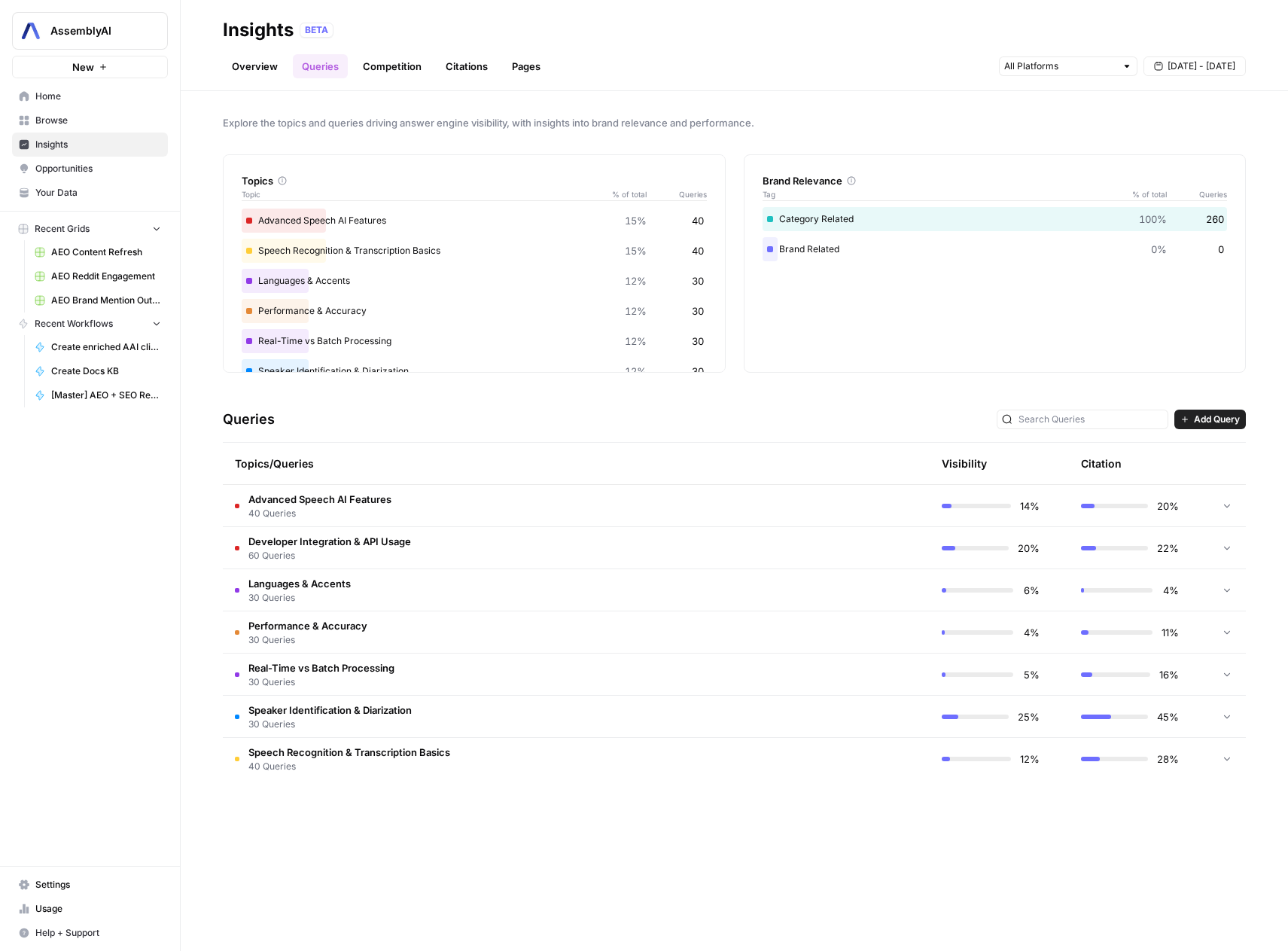
scroll to position [58, 0]
click at [389, 68] on link "Competition" at bounding box center [392, 66] width 77 height 24
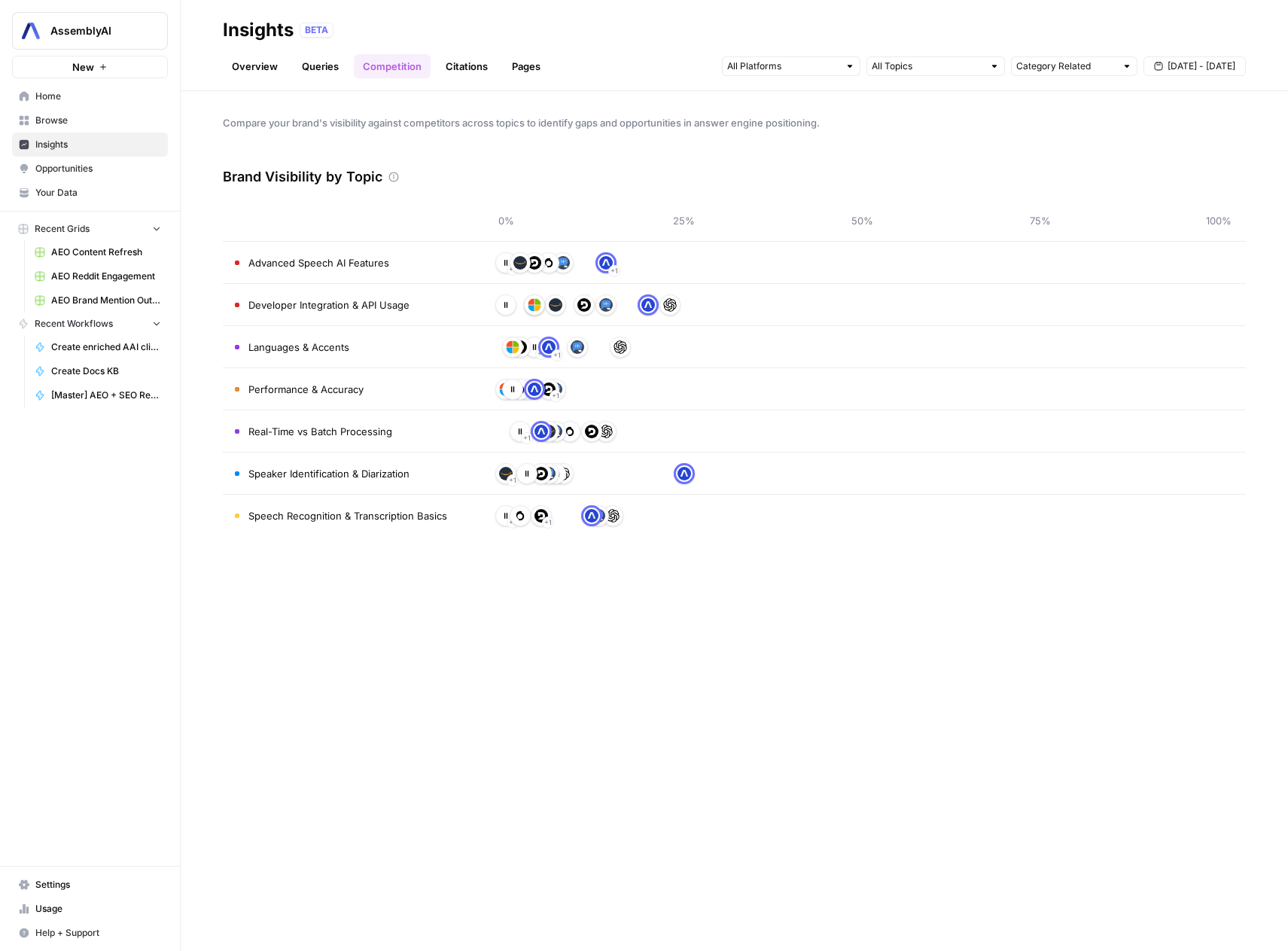
click at [458, 61] on link "Citations" at bounding box center [466, 66] width 60 height 24
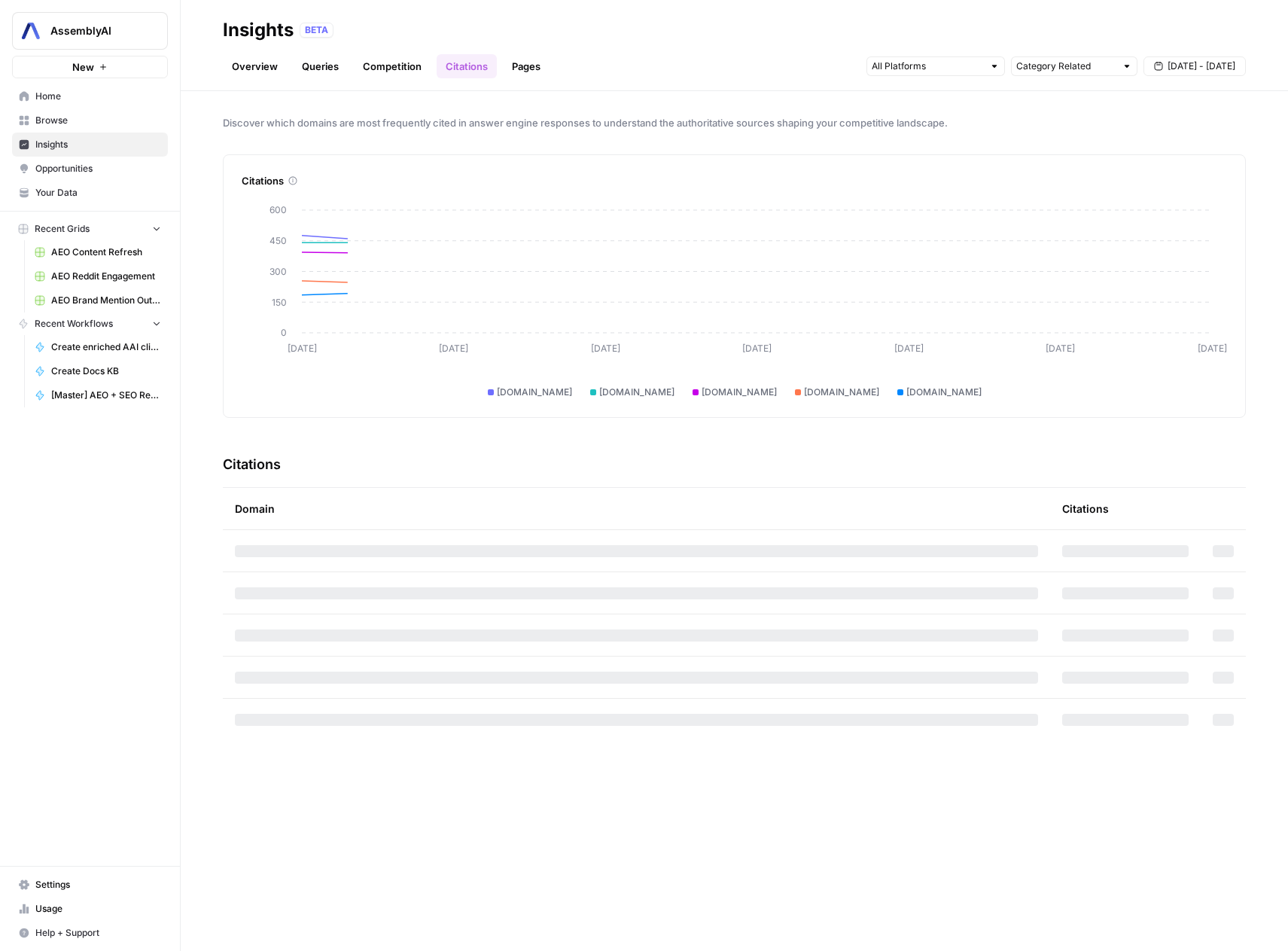
click at [255, 62] on link "Overview" at bounding box center [255, 66] width 64 height 24
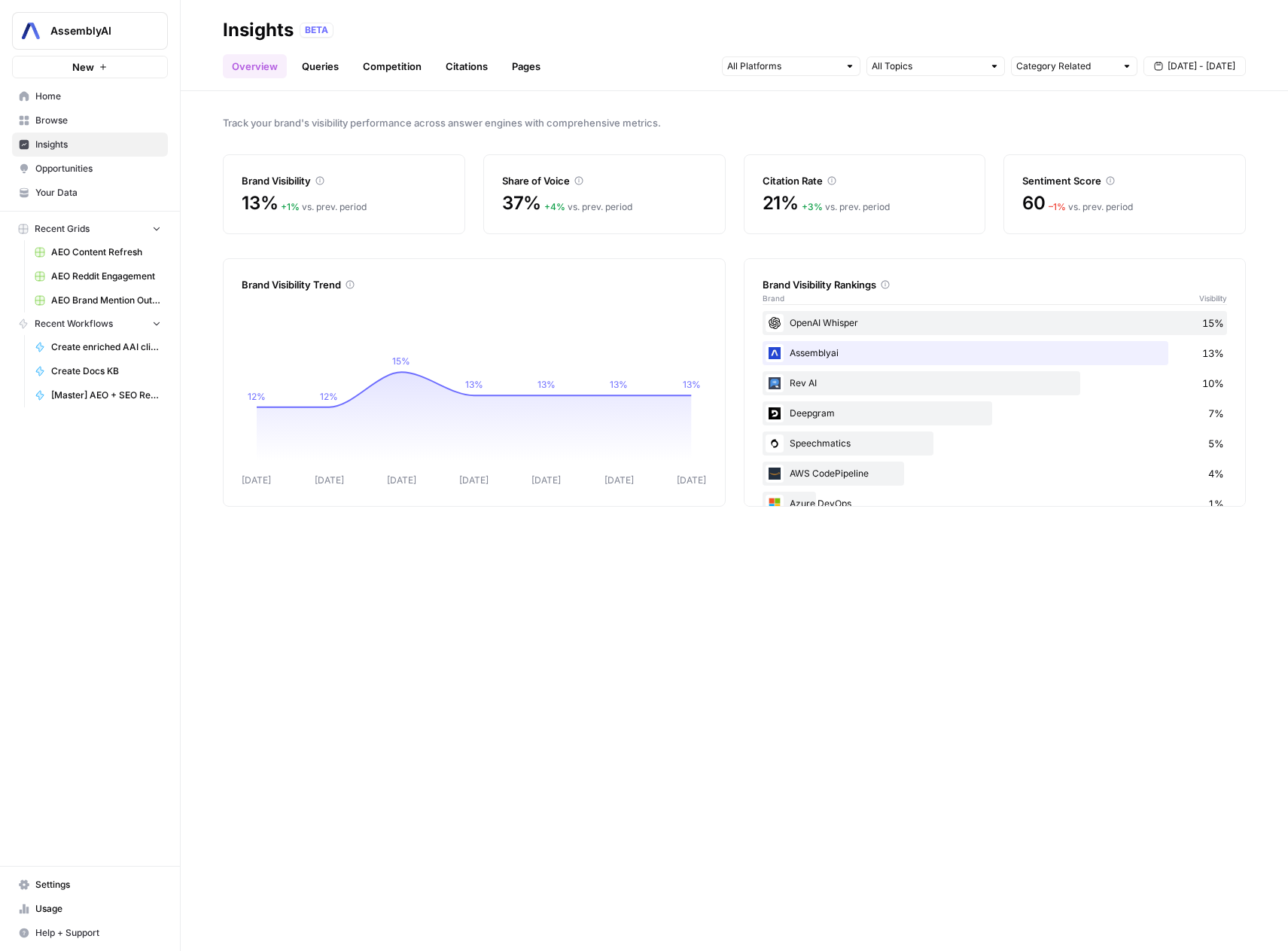
click at [302, 66] on link "Queries" at bounding box center [320, 66] width 55 height 24
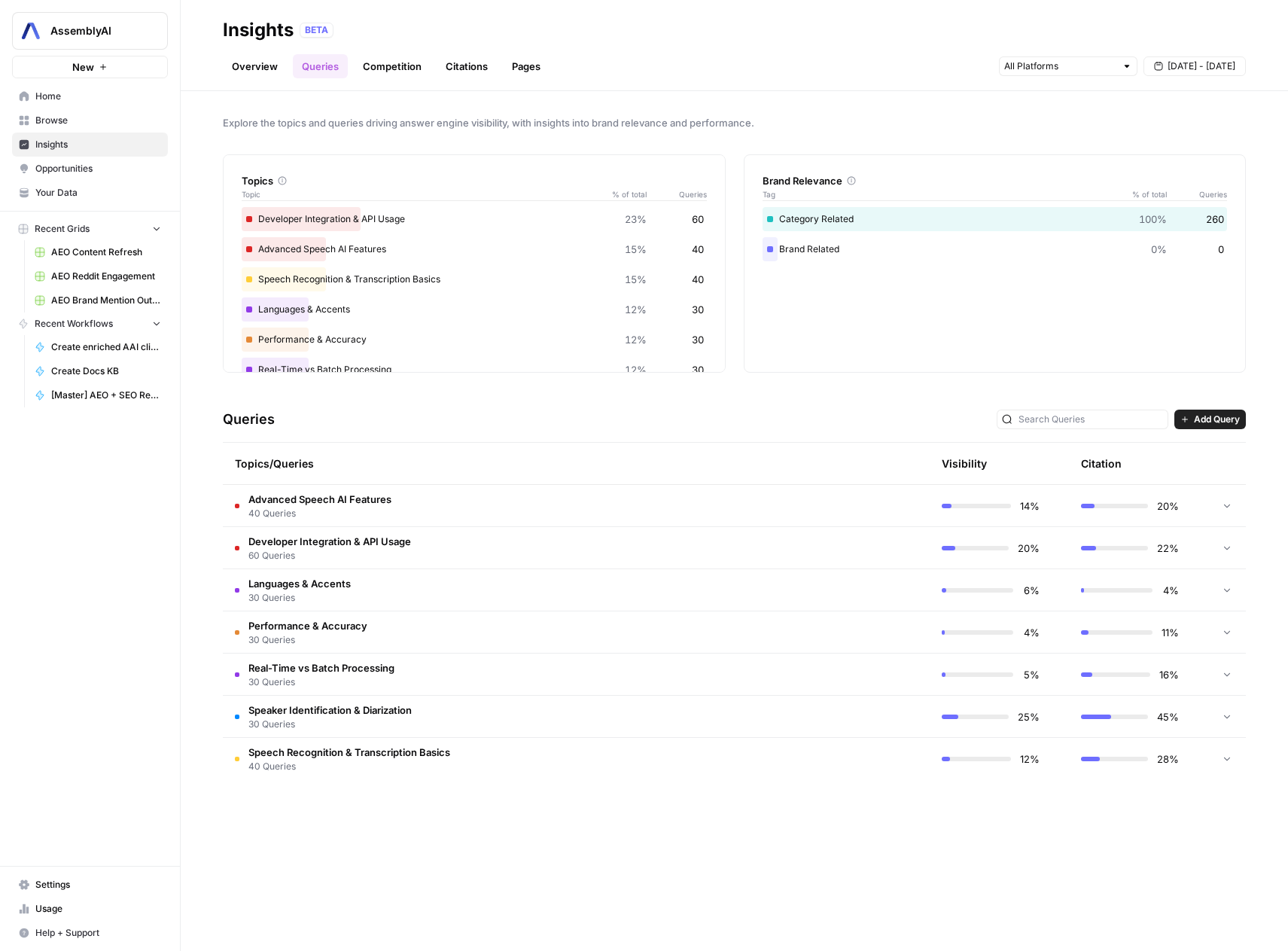
click at [493, 501] on td "Advanced Speech AI Features 40 Queries" at bounding box center [504, 505] width 564 height 41
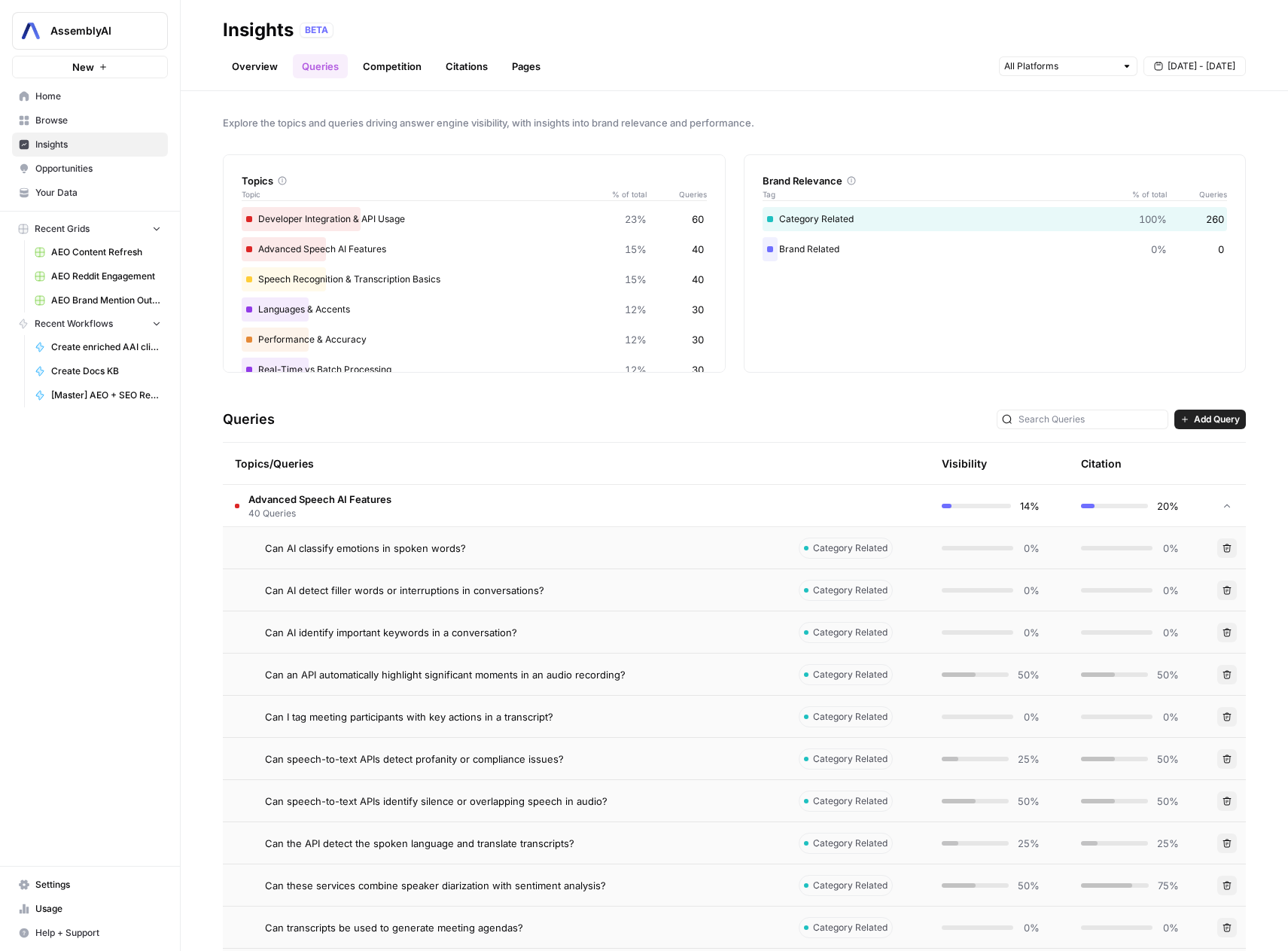
click at [455, 495] on td "Advanced Speech AI Features 40 Queries" at bounding box center [504, 505] width 564 height 41
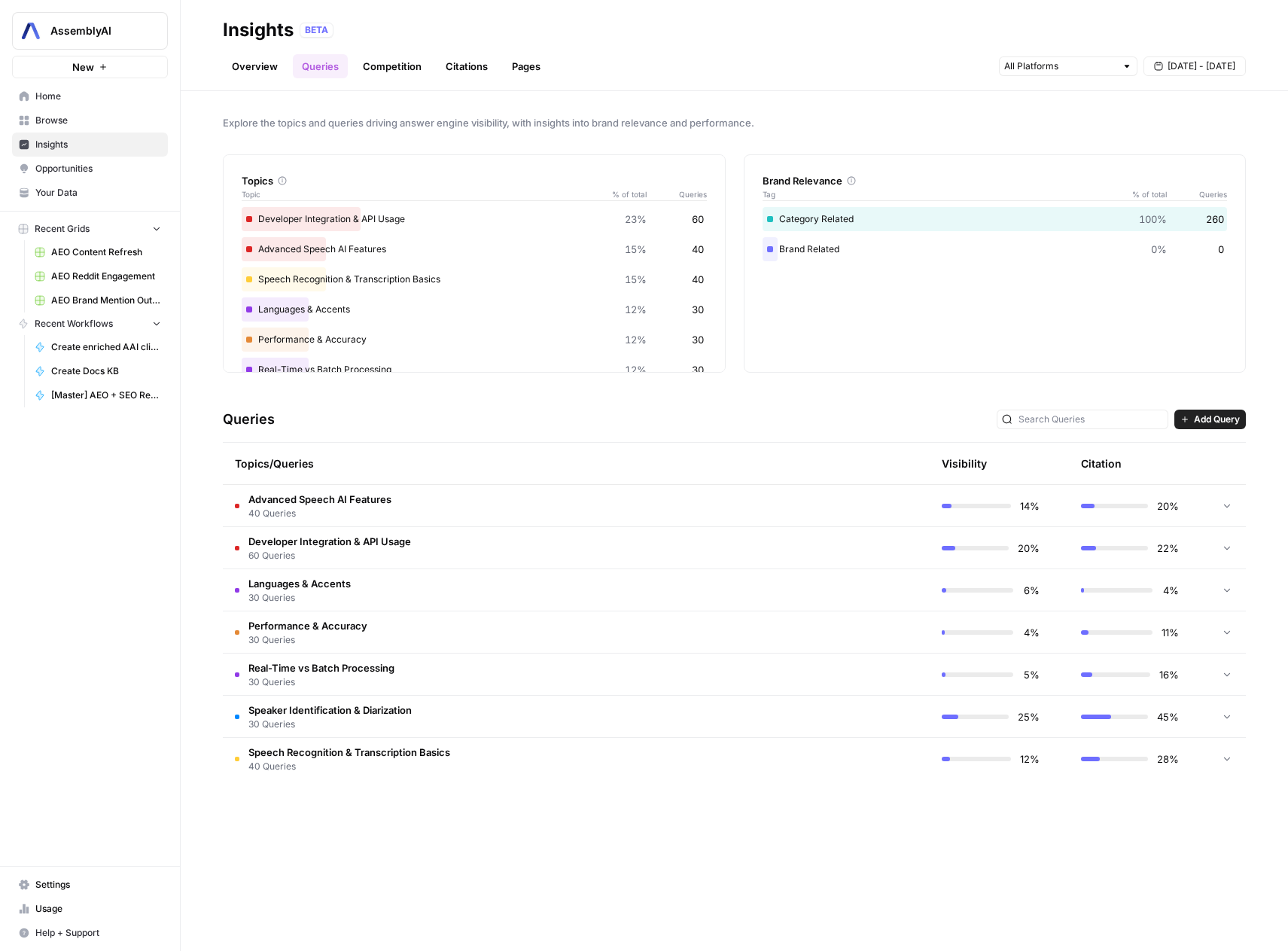
click at [450, 532] on td "Developer Integration & API Usage 60 Queries" at bounding box center [504, 547] width 564 height 41
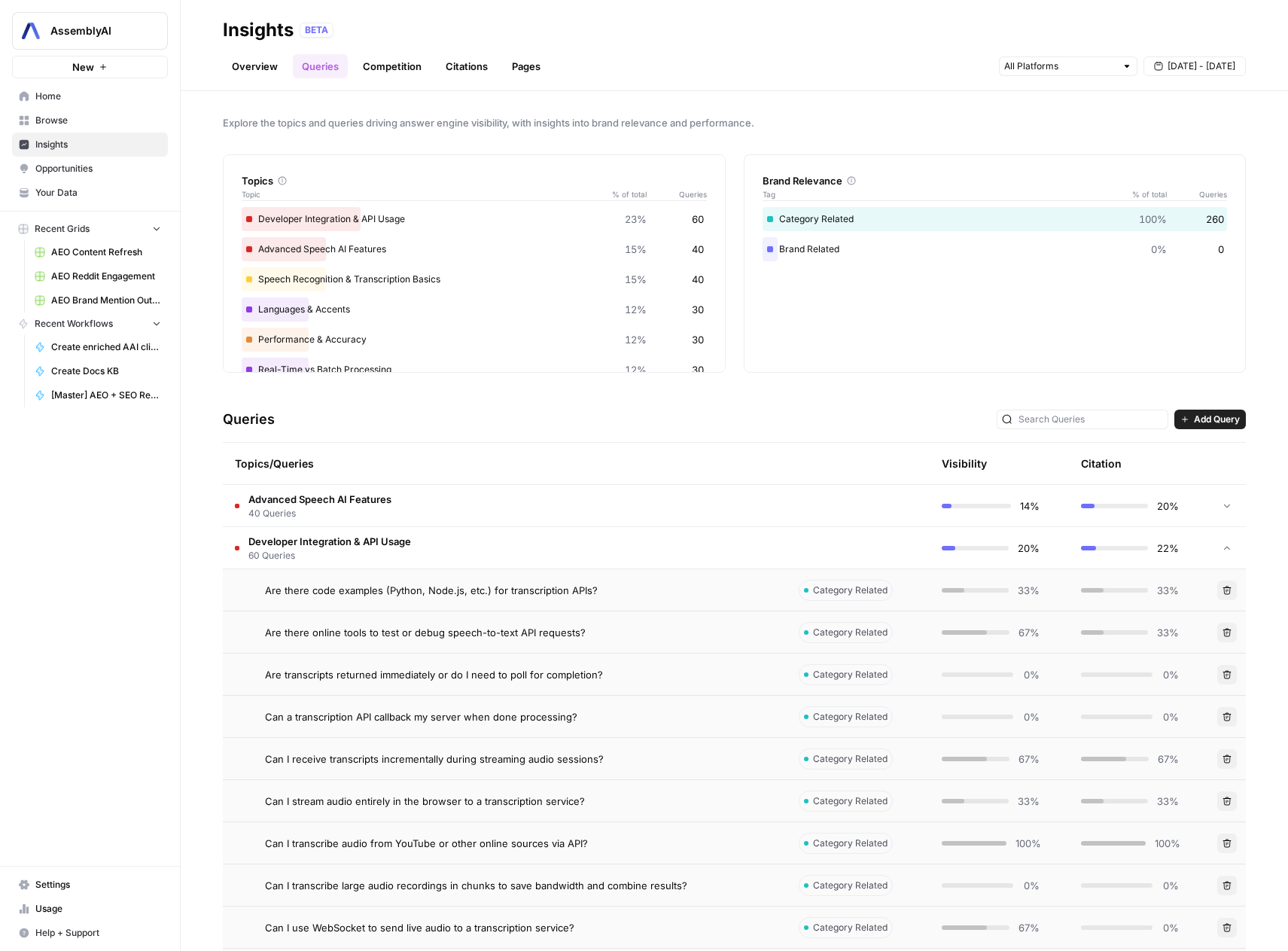
click at [450, 532] on td "Developer Integration & API Usage 60 Queries" at bounding box center [504, 547] width 564 height 41
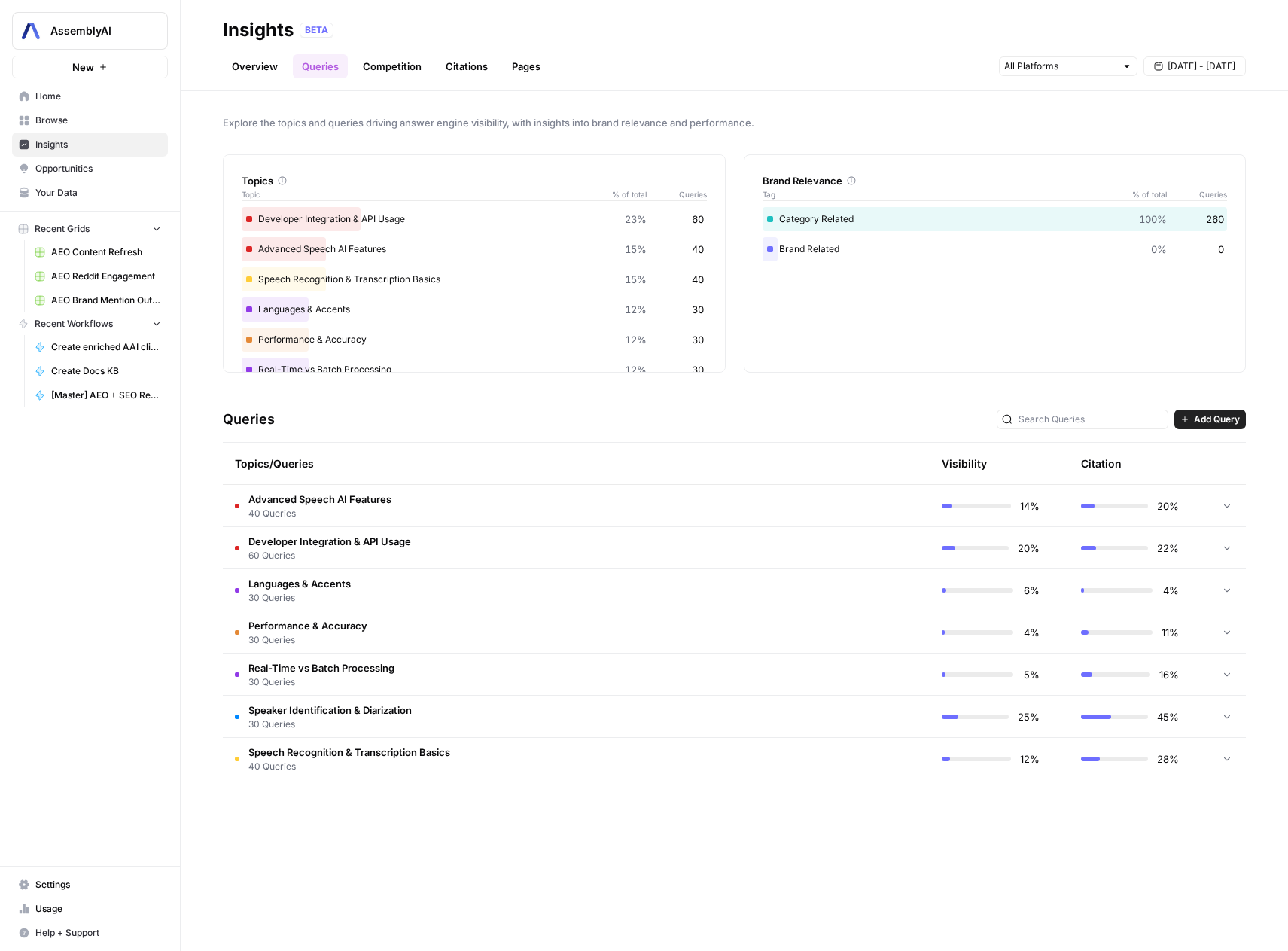
click at [429, 611] on tr "Performance & Accuracy 30 Queries 4% 11%" at bounding box center [734, 632] width 1023 height 42
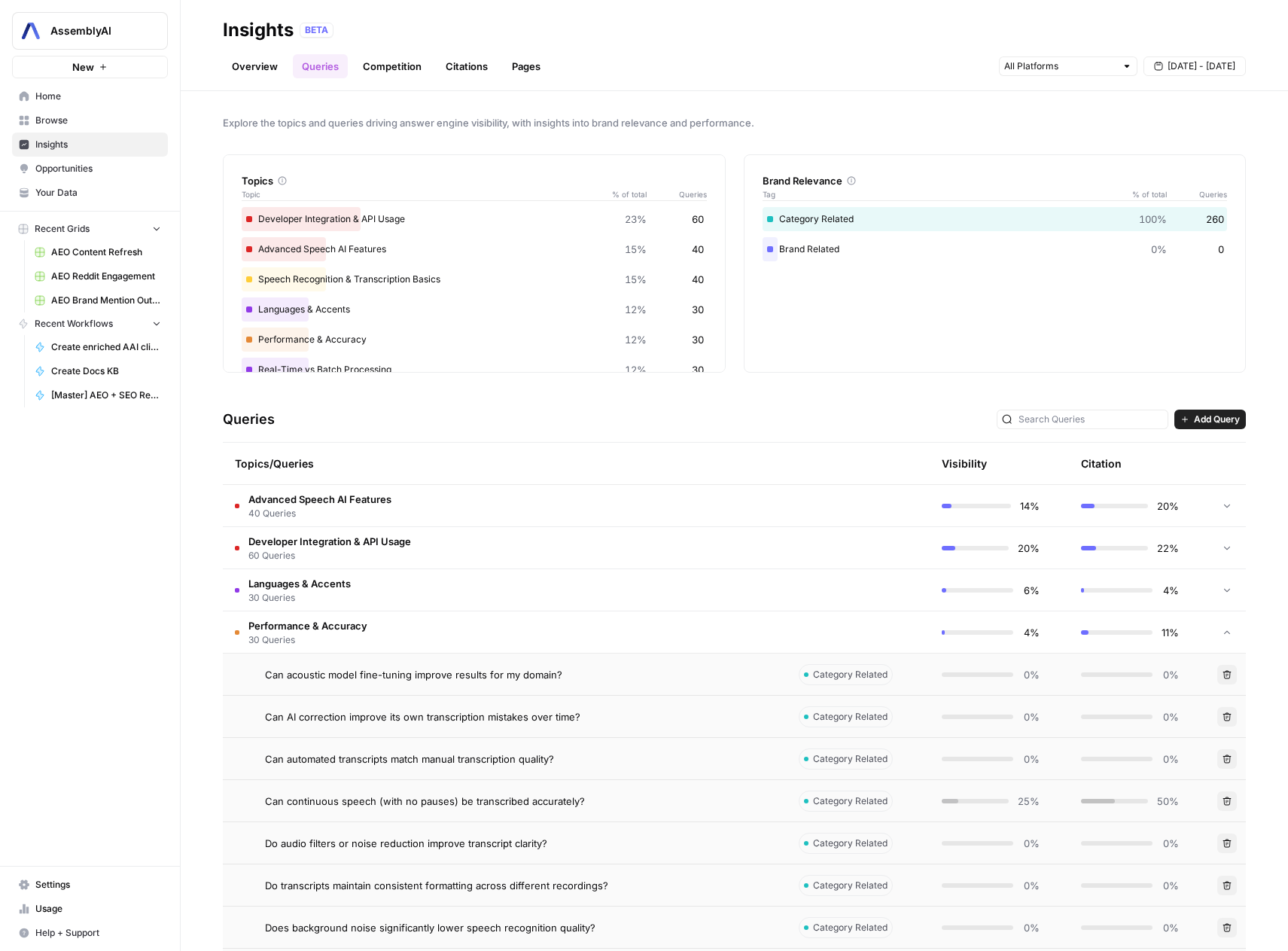
click at [429, 611] on tr "Performance & Accuracy 30 Queries 4% 11%" at bounding box center [734, 632] width 1023 height 42
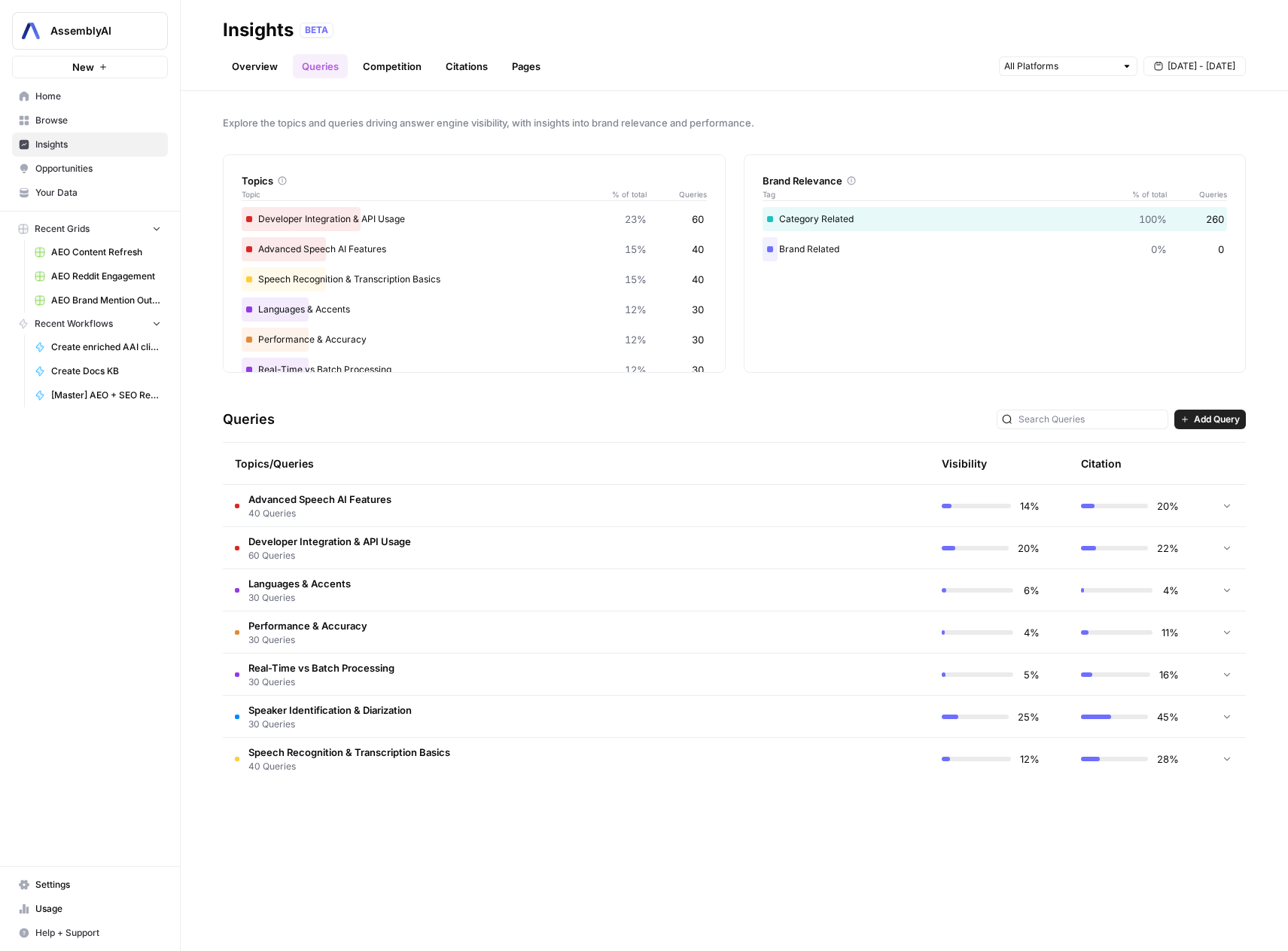
click at [414, 662] on td "Real-Time vs Batch Processing 30 Queries" at bounding box center [504, 674] width 564 height 41
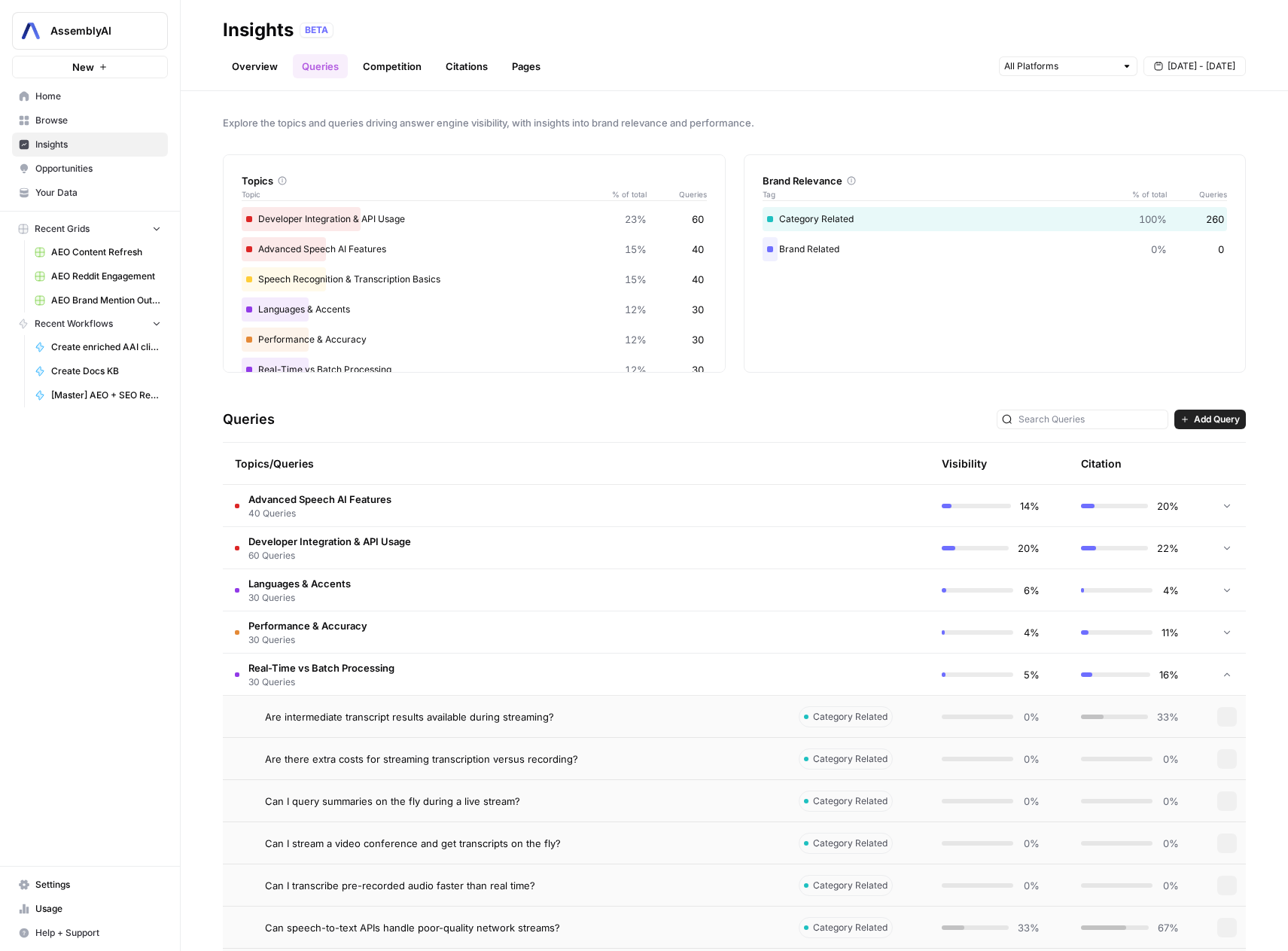
click at [414, 662] on td "Real-Time vs Batch Processing 30 Queries" at bounding box center [504, 674] width 564 height 41
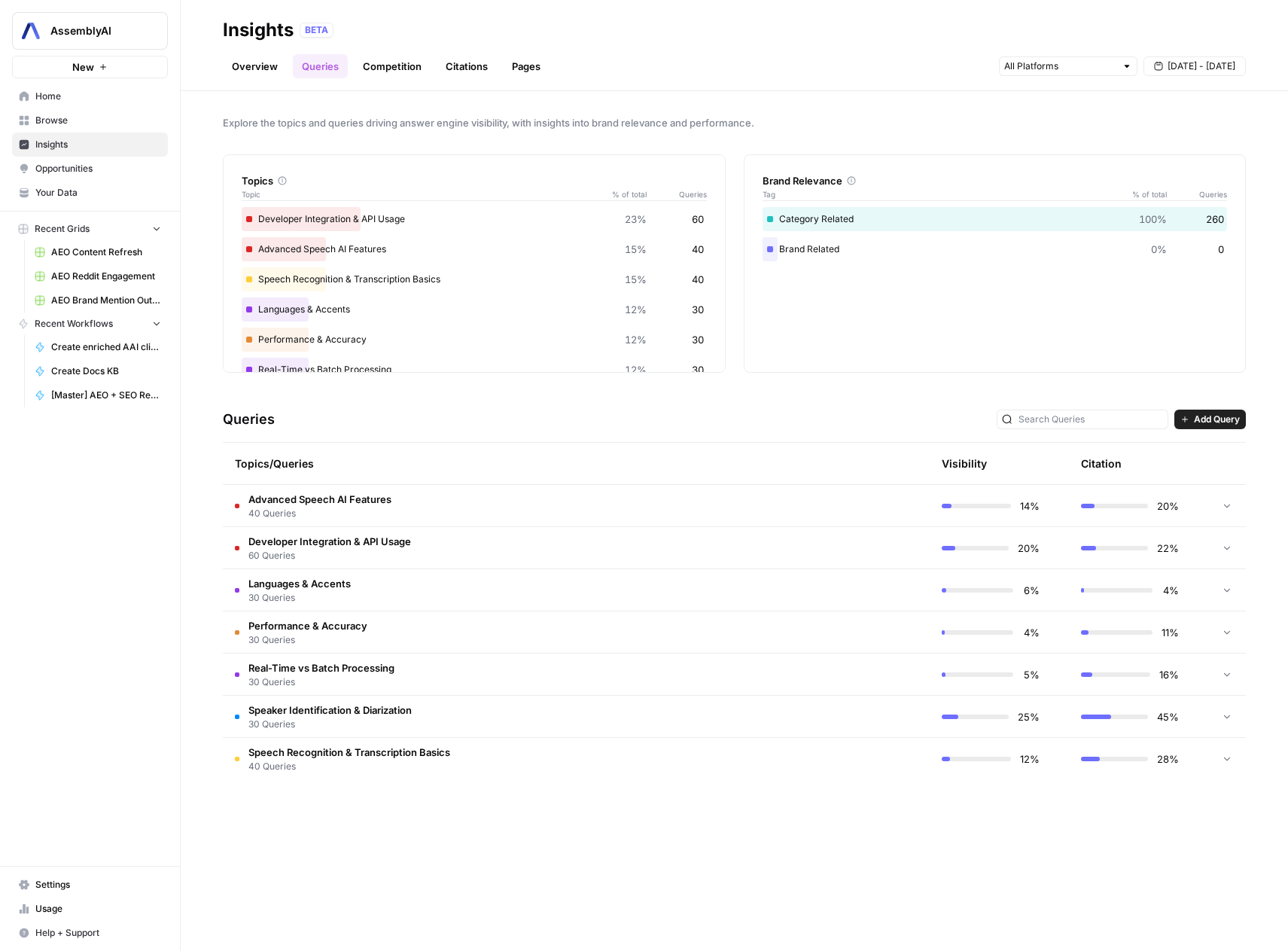
click at [431, 744] on span "Speech Recognition & Transcription Basics" at bounding box center [349, 752] width 202 height 15
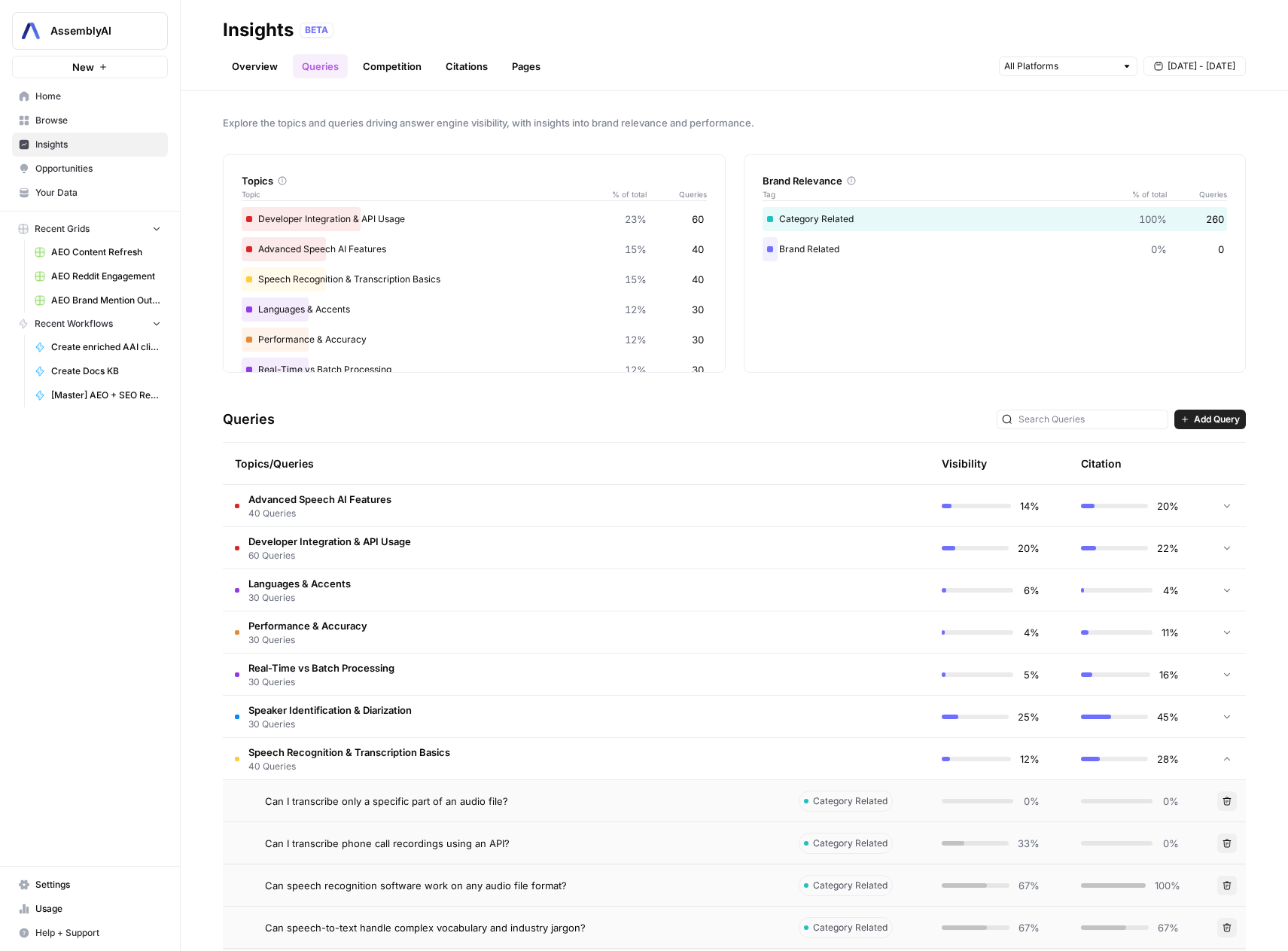
click at [430, 744] on span "Speech Recognition & Transcription Basics" at bounding box center [349, 752] width 202 height 15
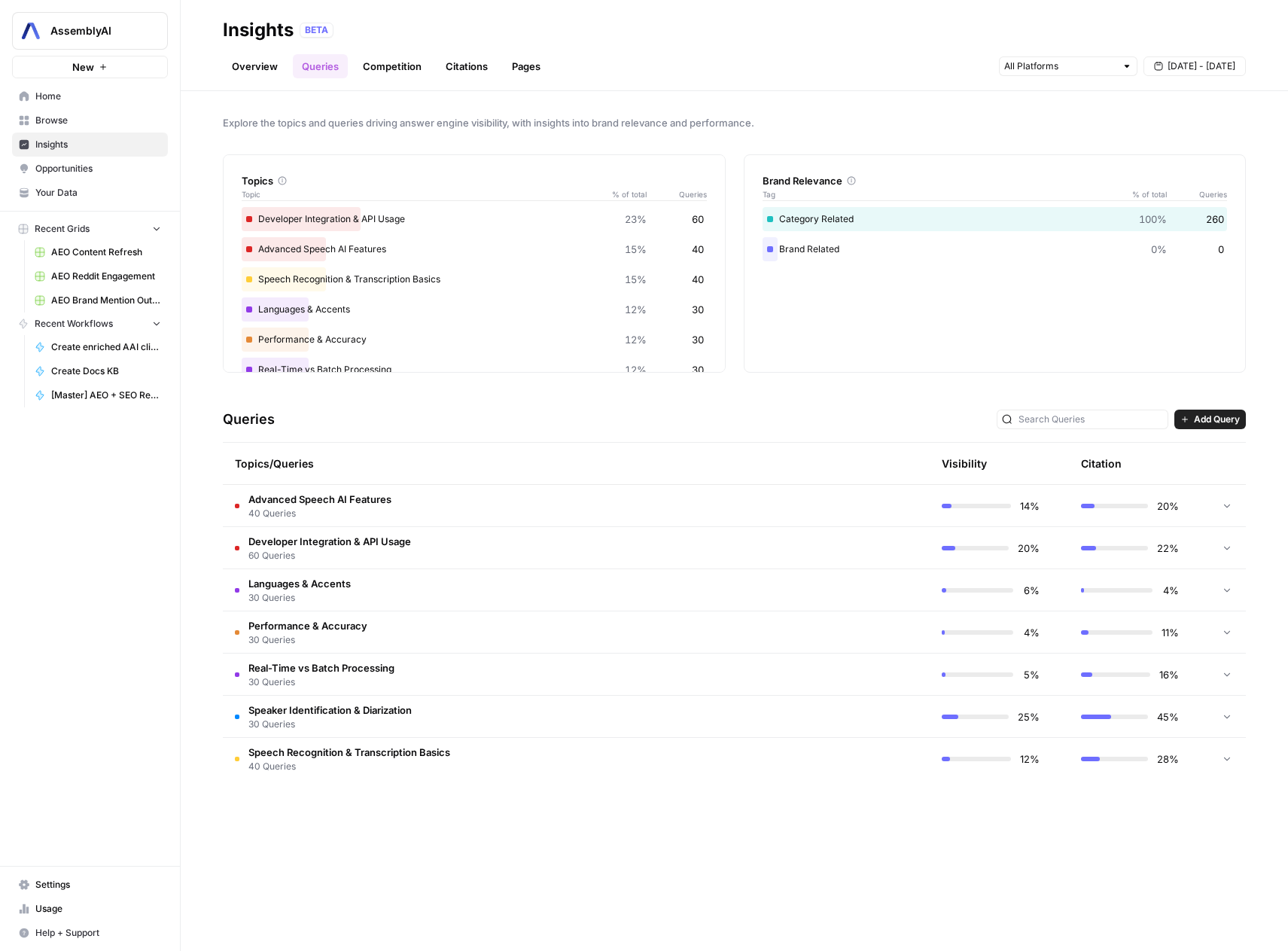
click at [421, 716] on td "Speaker Identification & Diarization 30 Queries" at bounding box center [504, 716] width 564 height 41
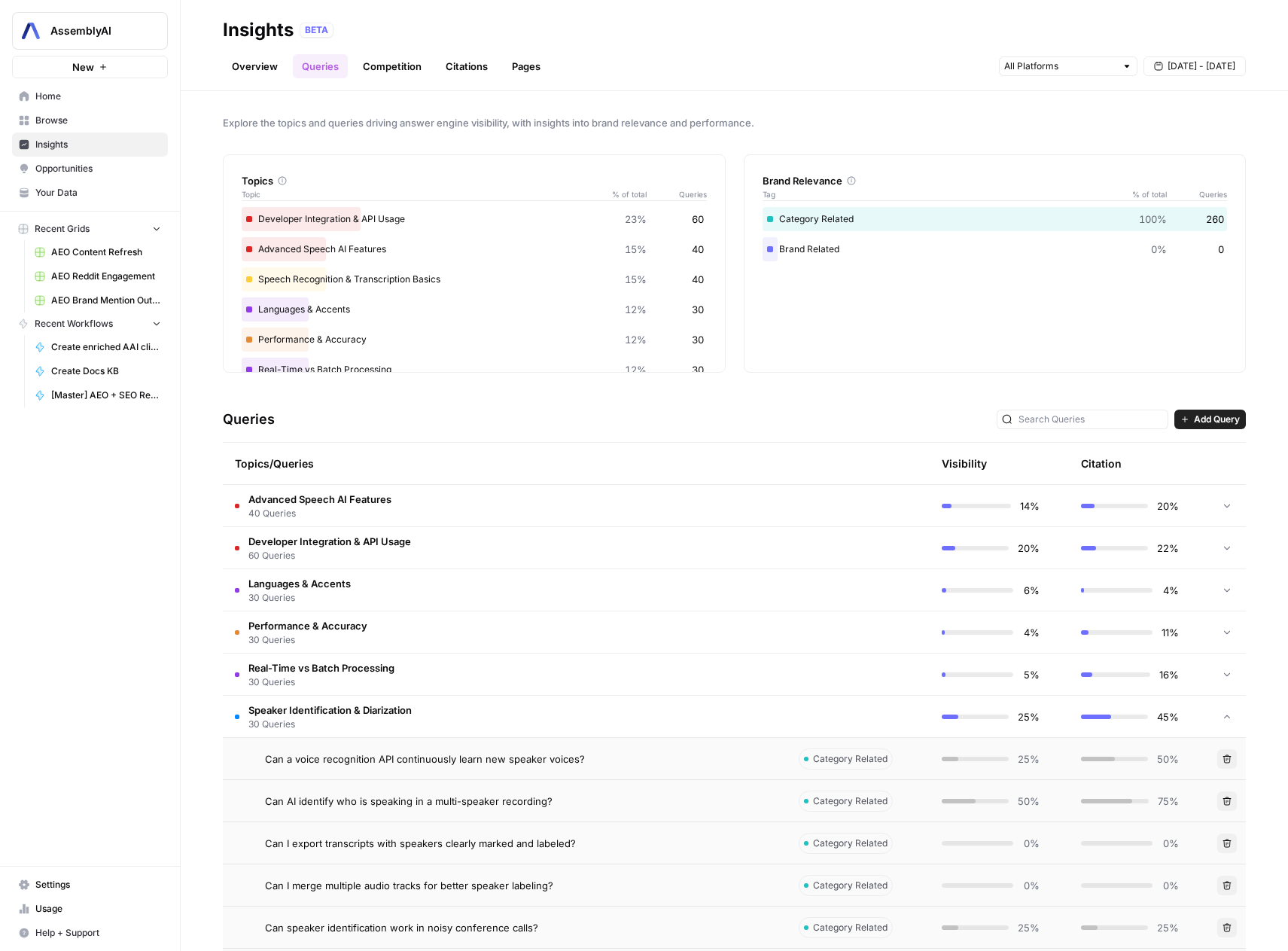
click at [421, 716] on td "Speaker Identification & Diarization 30 Queries" at bounding box center [504, 716] width 564 height 41
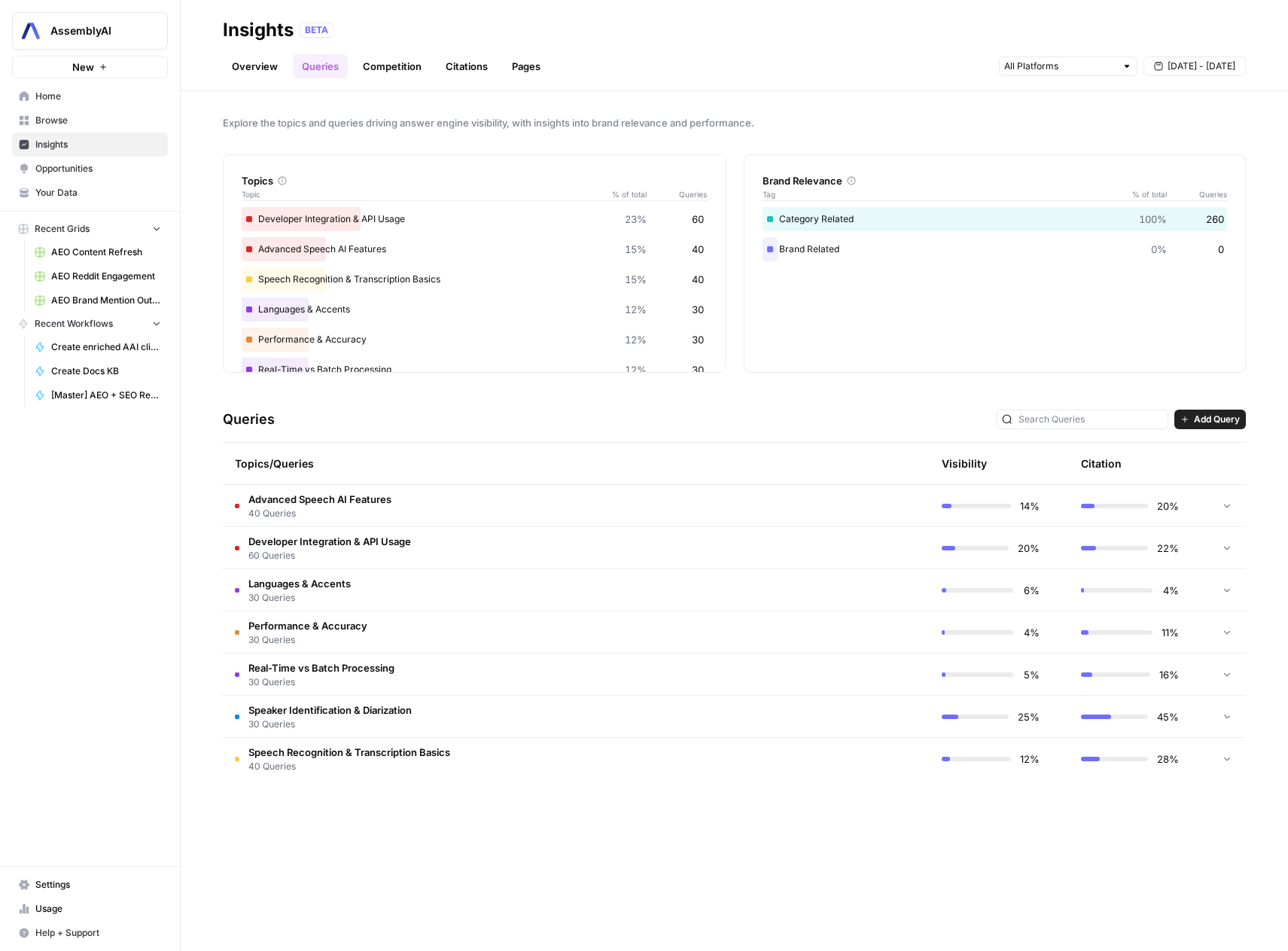
click at [426, 659] on td "Real-Time vs Batch Processing 30 Queries" at bounding box center [504, 674] width 564 height 41
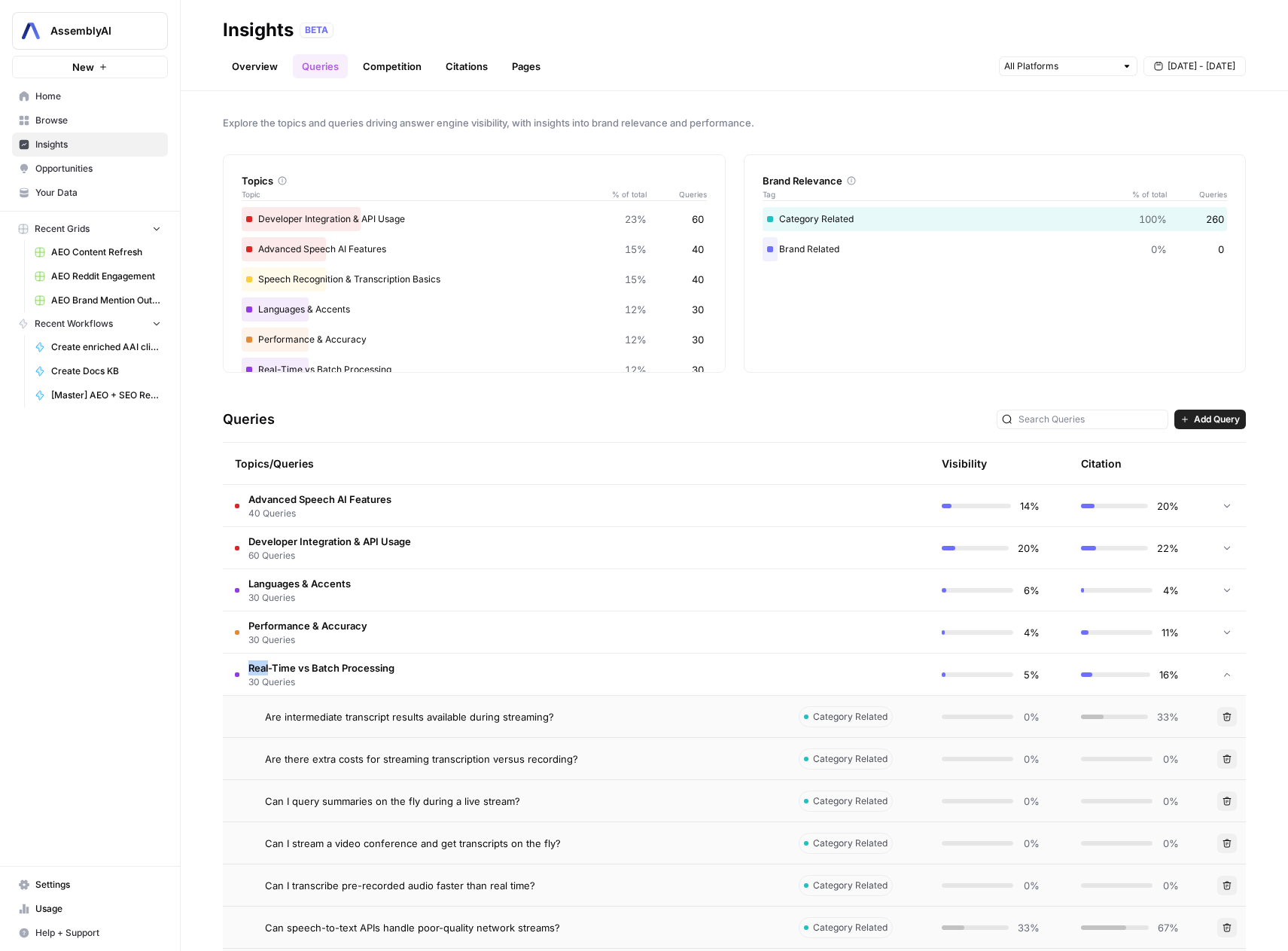
click at [426, 659] on td "Real-Time vs Batch Processing 30 Queries" at bounding box center [504, 674] width 564 height 41
click at [426, 654] on td "Real-Time vs Batch Processing 30 Queries" at bounding box center [504, 674] width 564 height 41
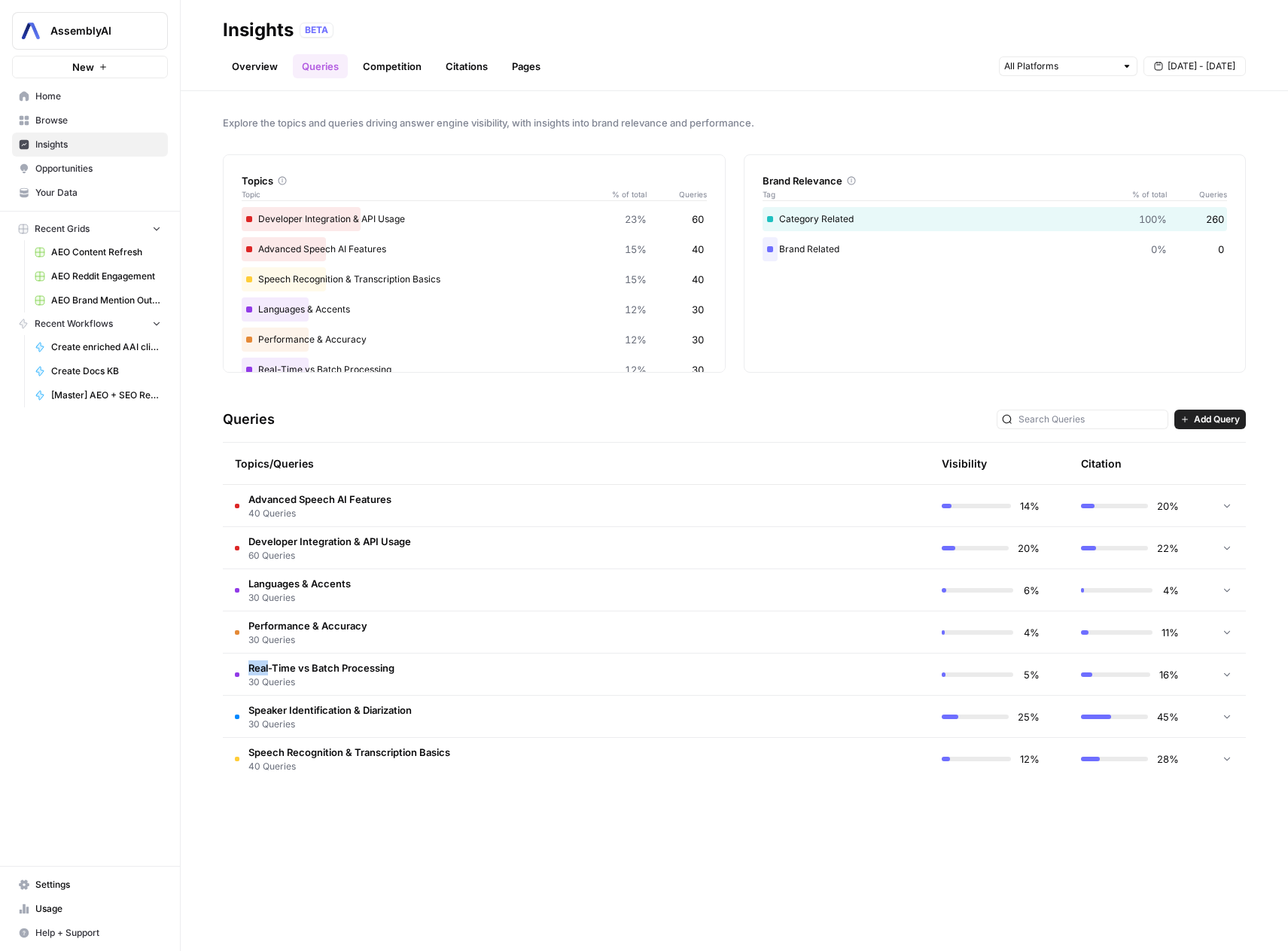
click at [426, 654] on td "Real-Time vs Batch Processing 30 Queries" at bounding box center [504, 674] width 564 height 41
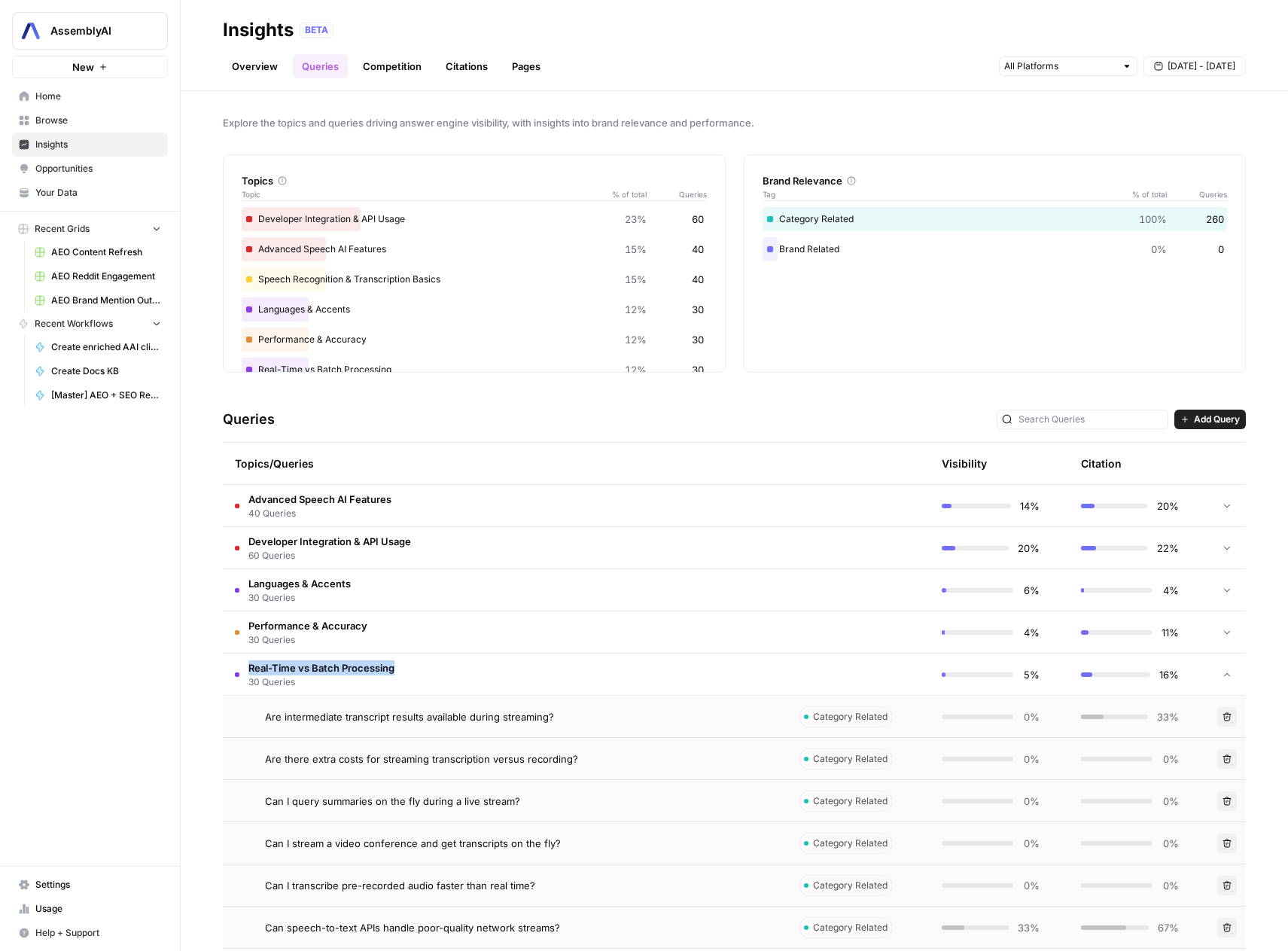
click at [426, 654] on td "Real-Time vs Batch Processing 30 Queries" at bounding box center [504, 674] width 564 height 41
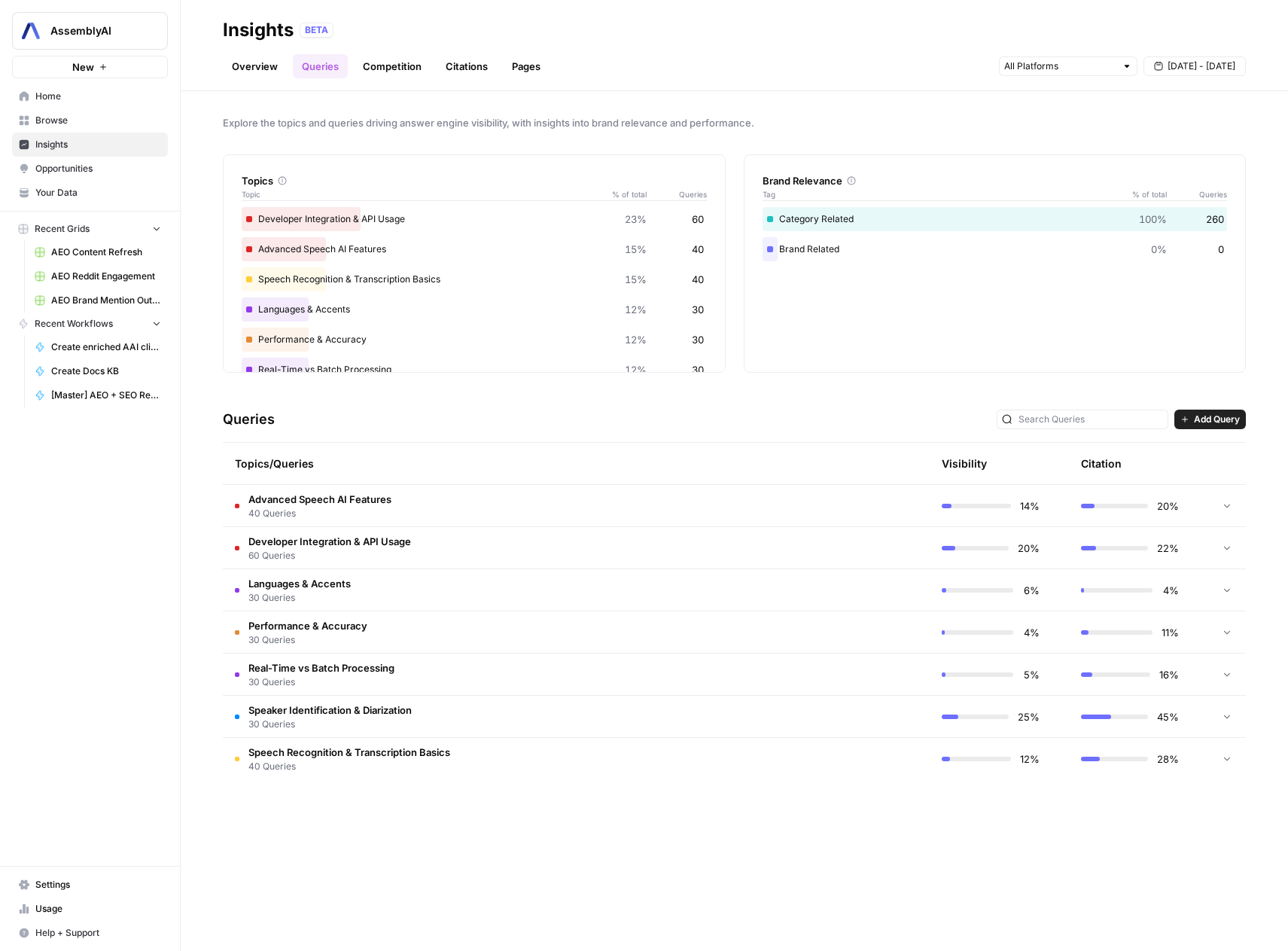
click at [429, 616] on td "Performance & Accuracy 30 Queries" at bounding box center [504, 631] width 564 height 41
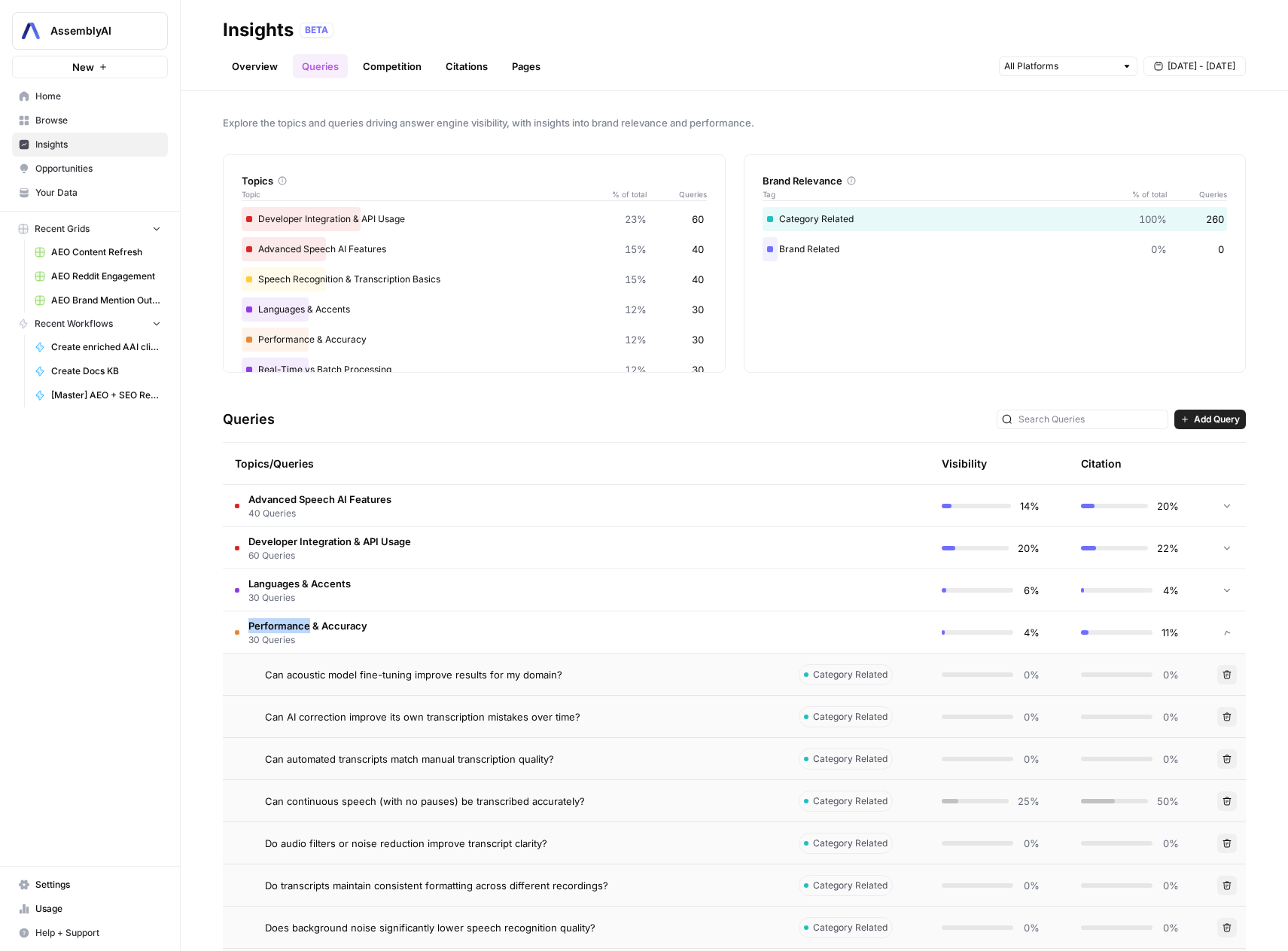
click at [429, 616] on td "Performance & Accuracy 30 Queries" at bounding box center [504, 631] width 564 height 41
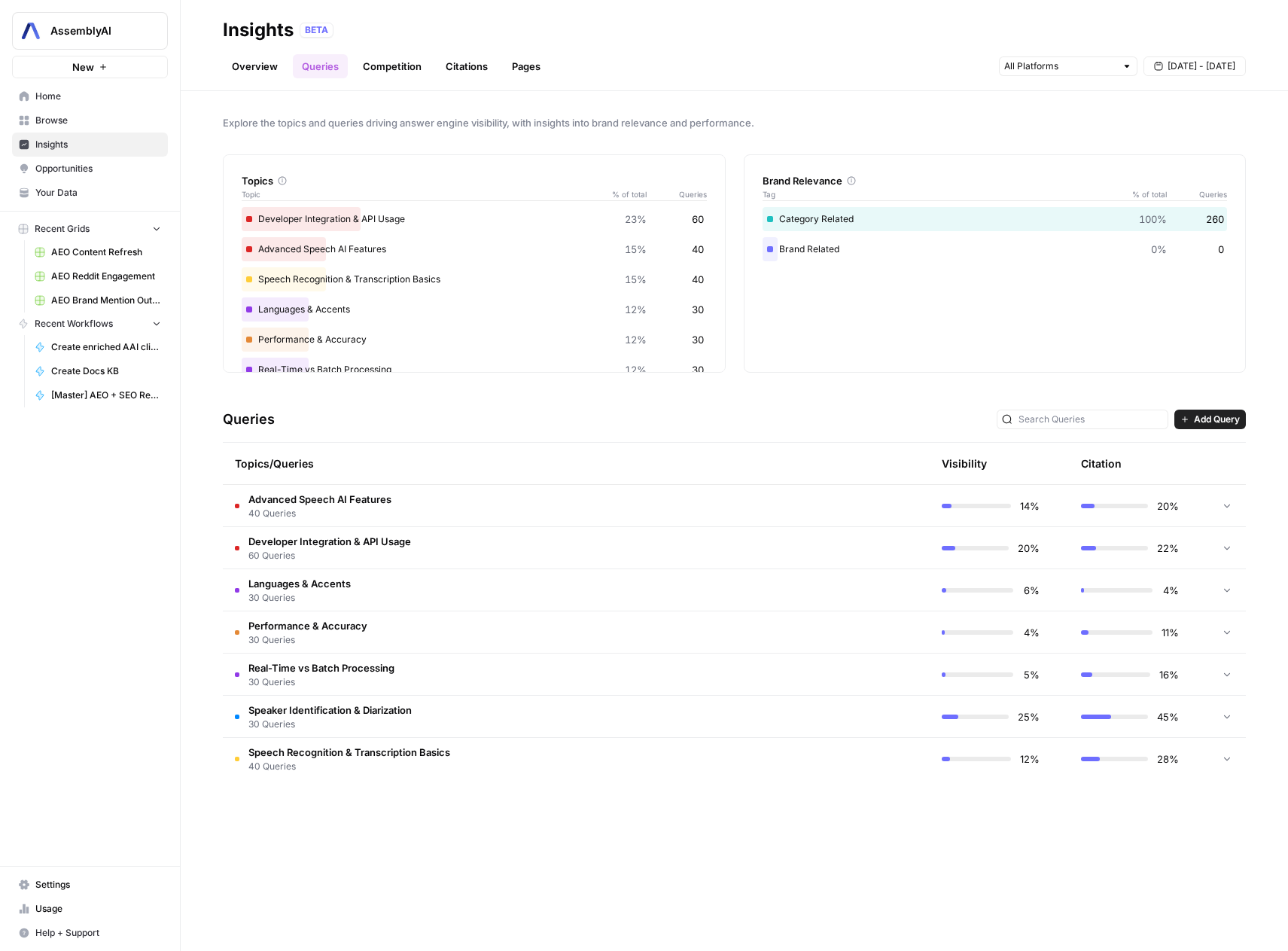
click at [77, 566] on div "AssemblyAI New Home Browse Insights Opportunities Your Data Recent Grids AEO Co…" at bounding box center [90, 476] width 180 height 951
